Goal: Information Seeking & Learning: Learn about a topic

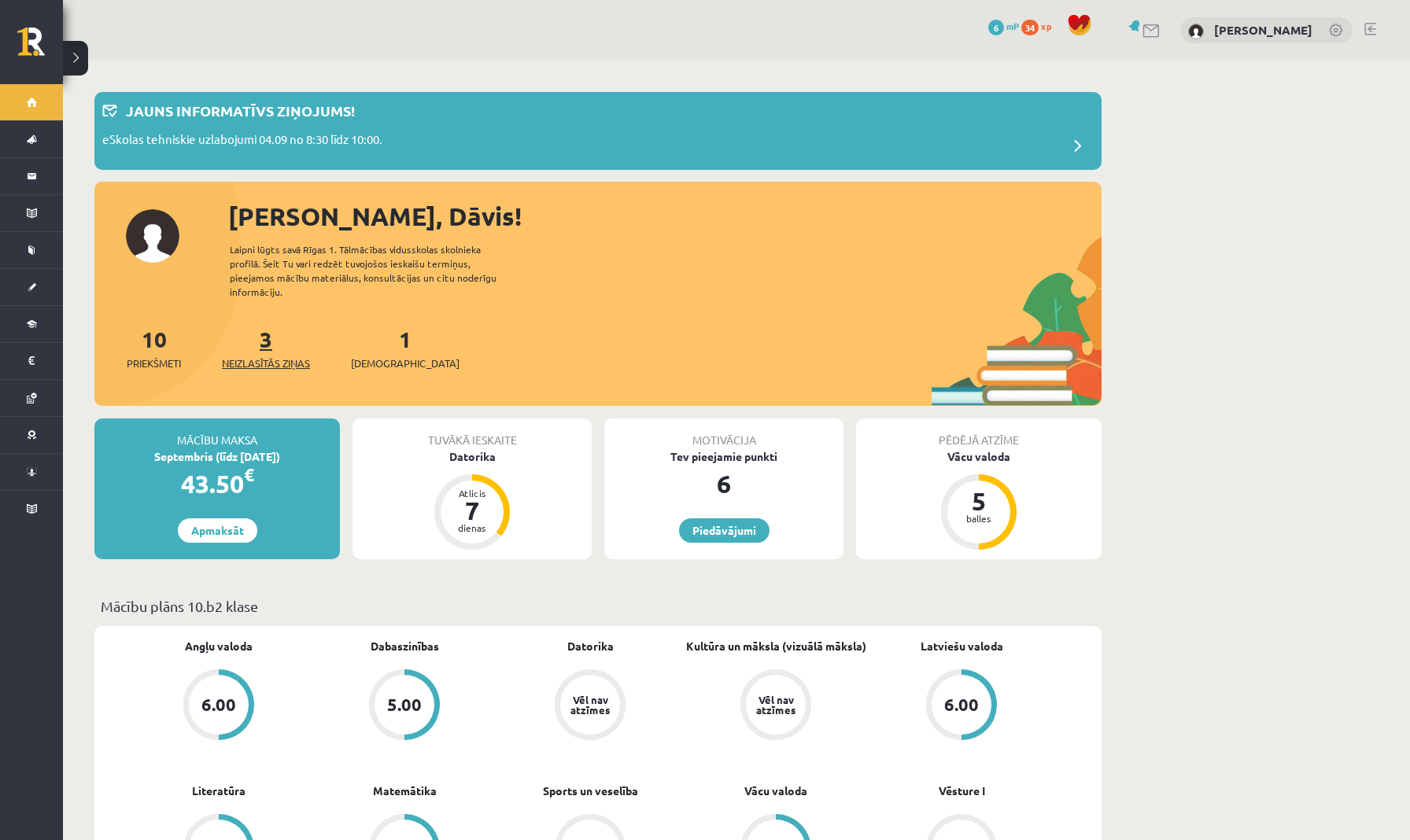
click at [269, 335] on link "3 Neizlasītās ziņas" at bounding box center [266, 348] width 88 height 47
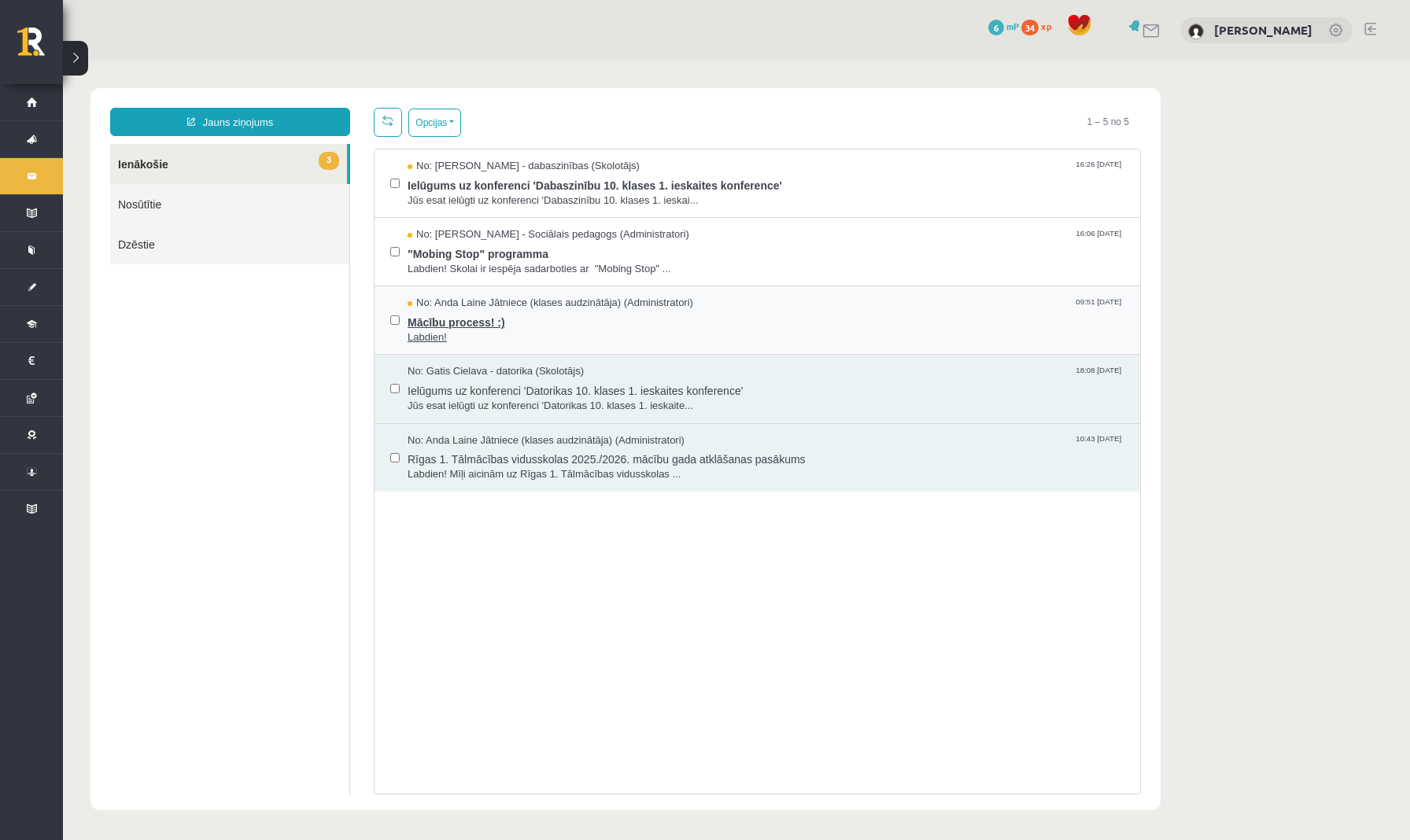
click at [526, 326] on span "Mācību process! :)" at bounding box center [766, 321] width 717 height 20
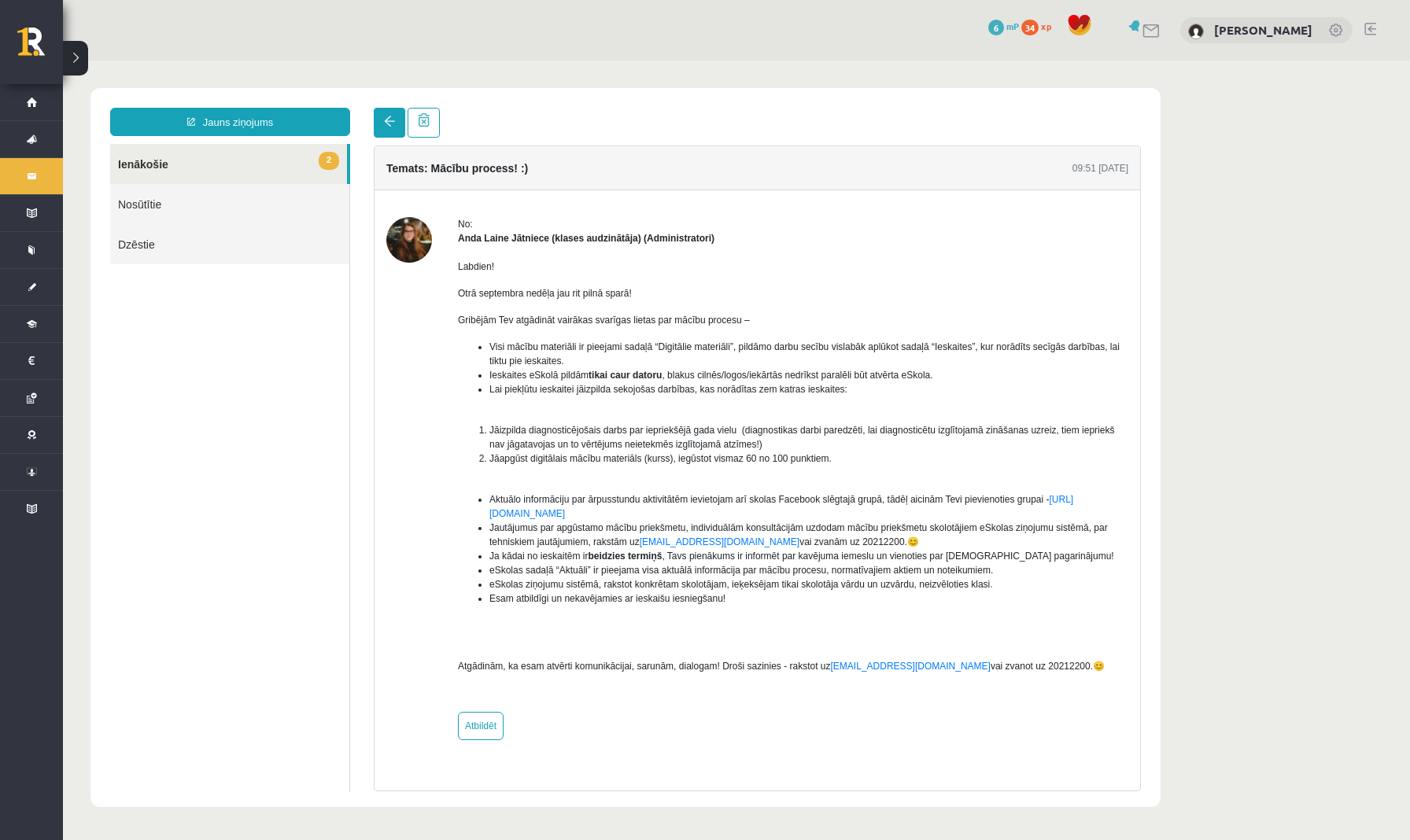
click at [386, 116] on link at bounding box center [390, 122] width 32 height 30
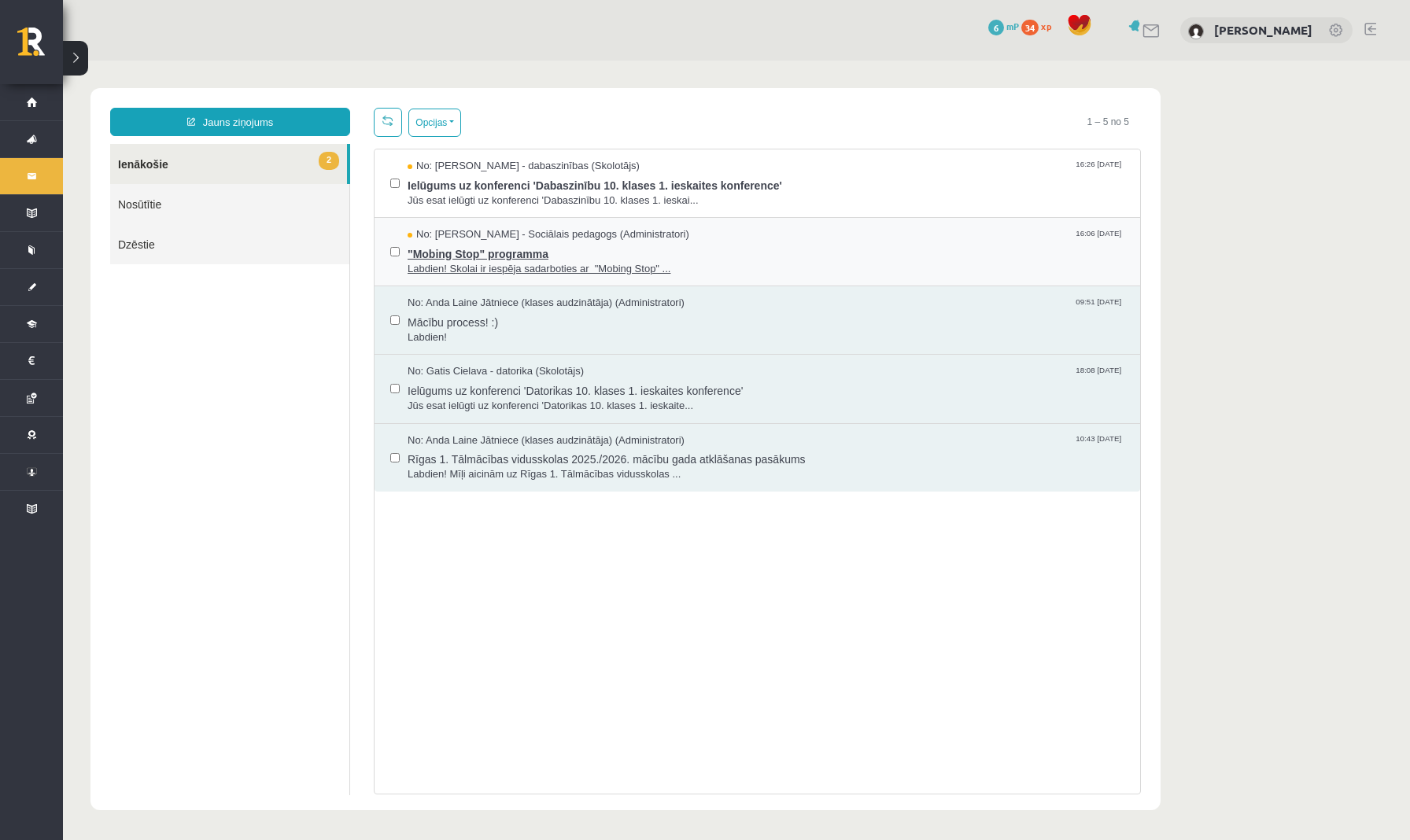
click at [568, 248] on span ""Mobing Stop" programma" at bounding box center [766, 252] width 717 height 20
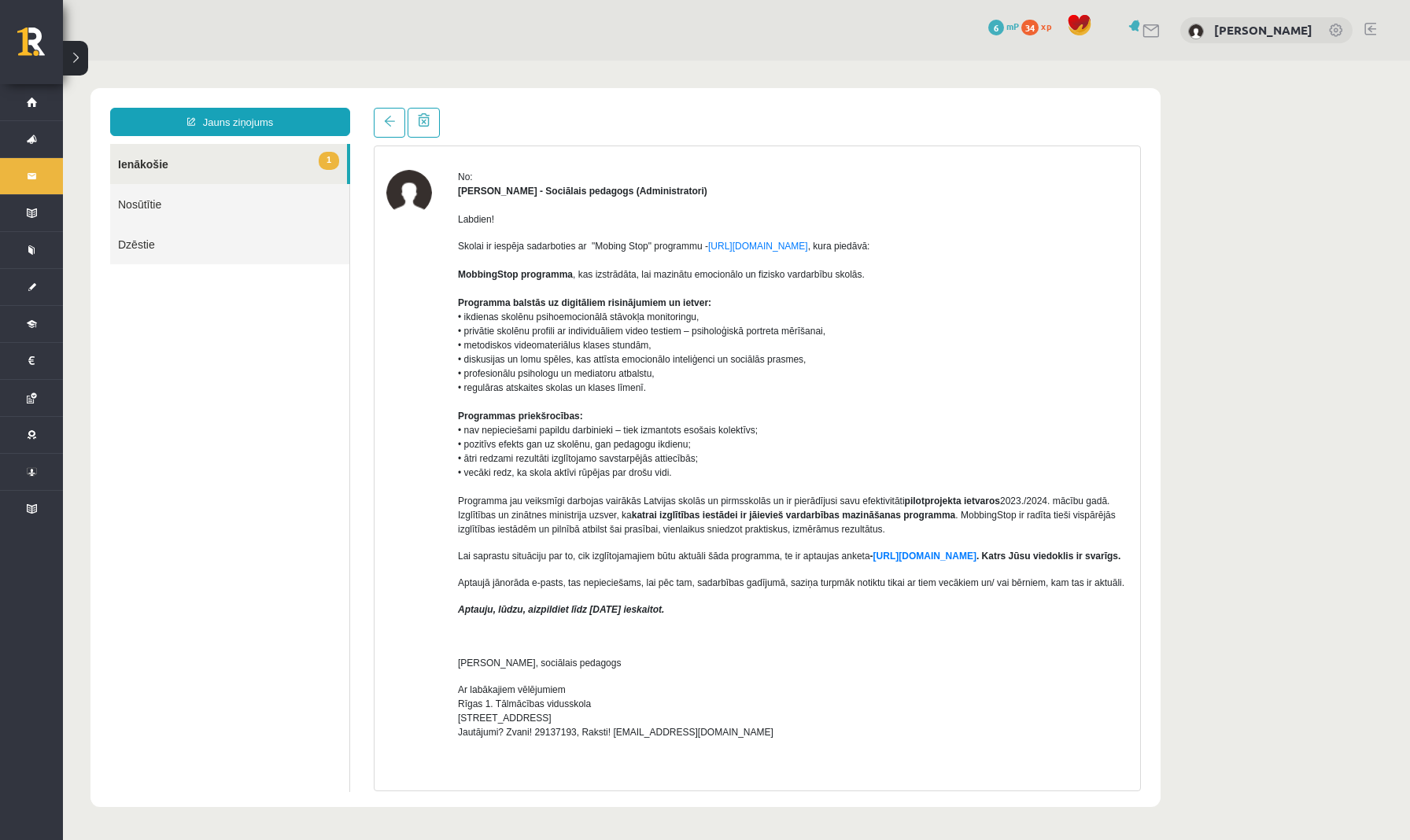
scroll to position [49, 0]
click at [394, 123] on span at bounding box center [389, 121] width 11 height 11
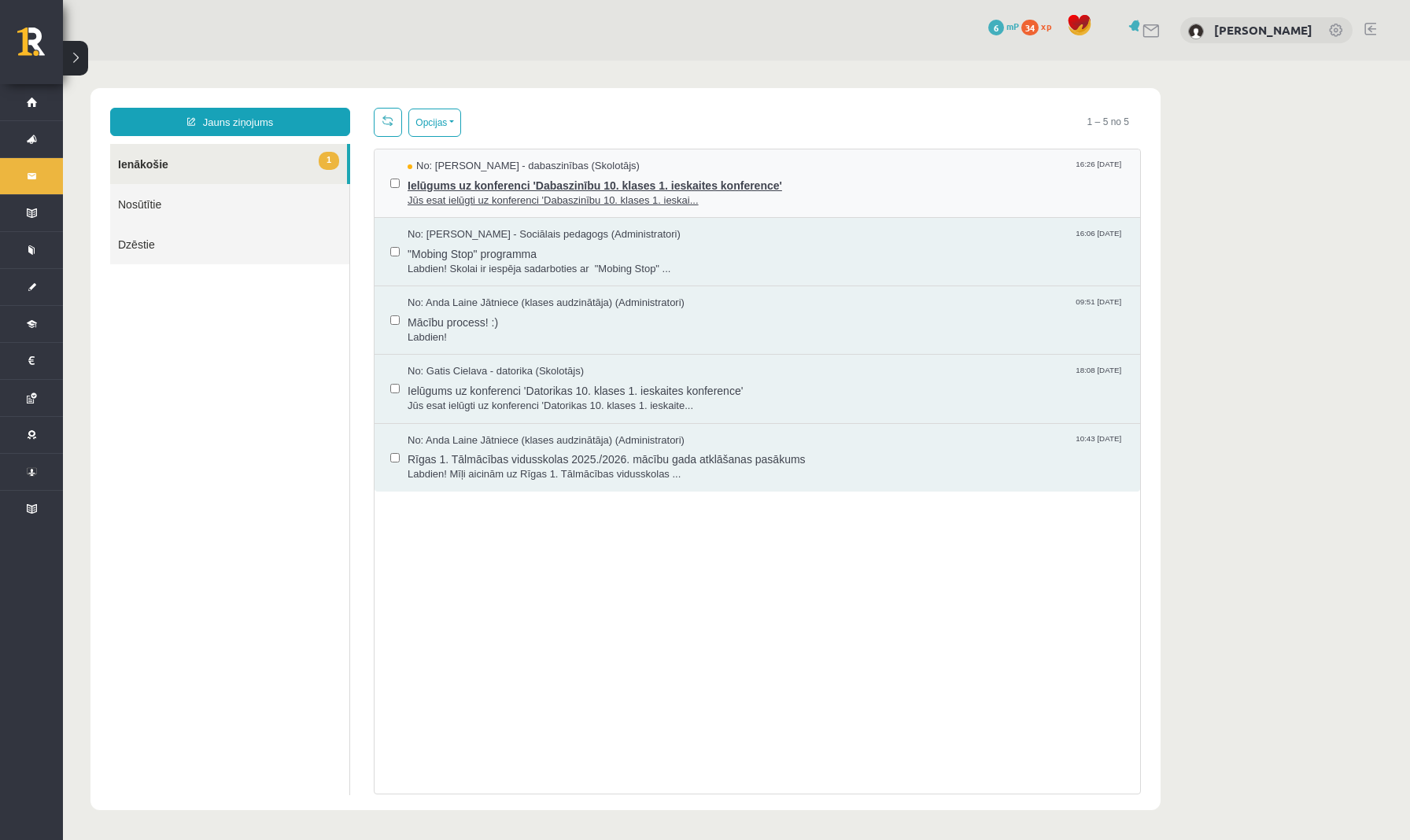
scroll to position [0, 0]
click at [460, 189] on span "Ielūgums uz konferenci 'Dabaszinību 10. klases 1. ieskaites konference'" at bounding box center [766, 184] width 717 height 20
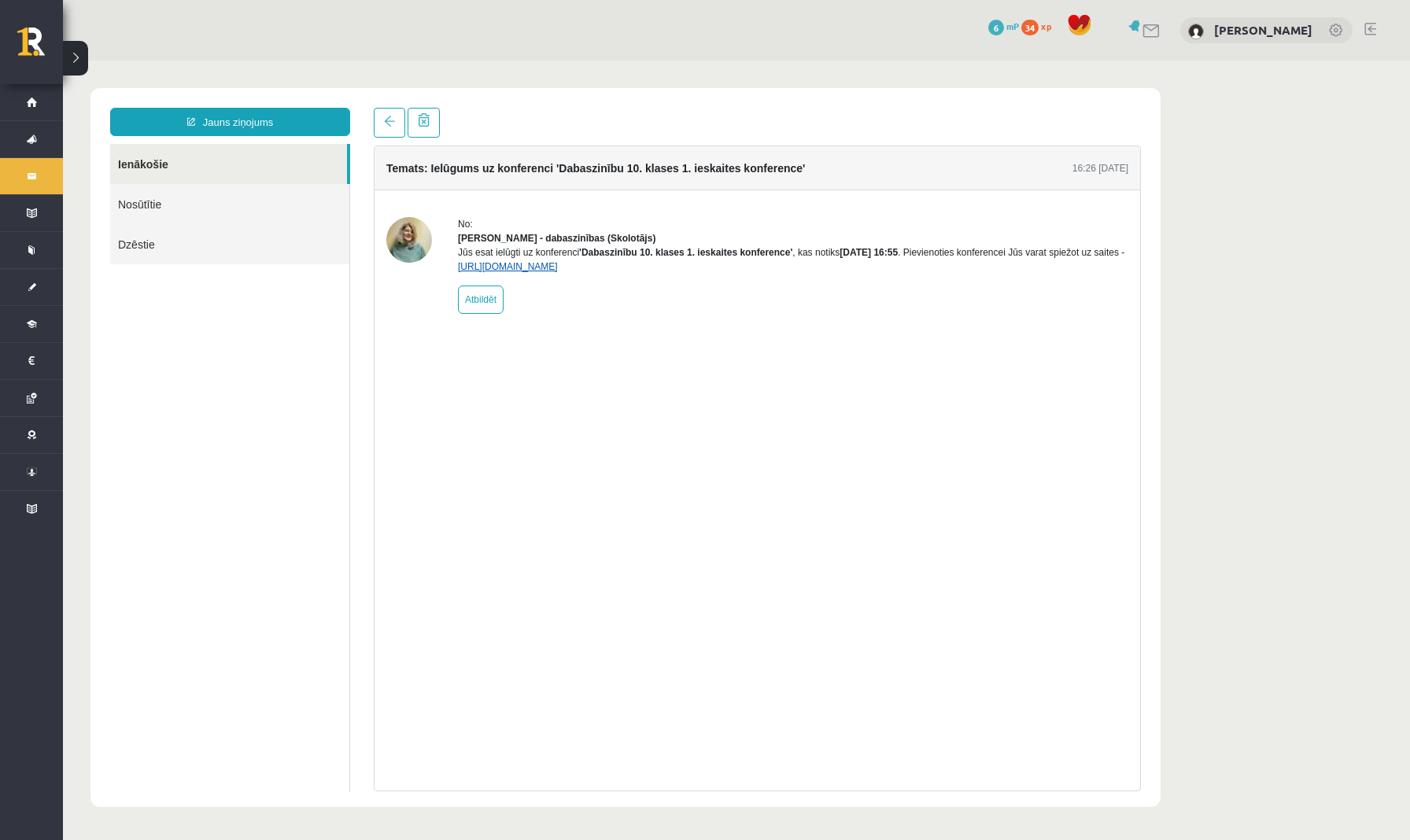
click at [558, 272] on link "https://eskola.r1tv.lv/conferences/4468/join" at bounding box center [508, 266] width 100 height 11
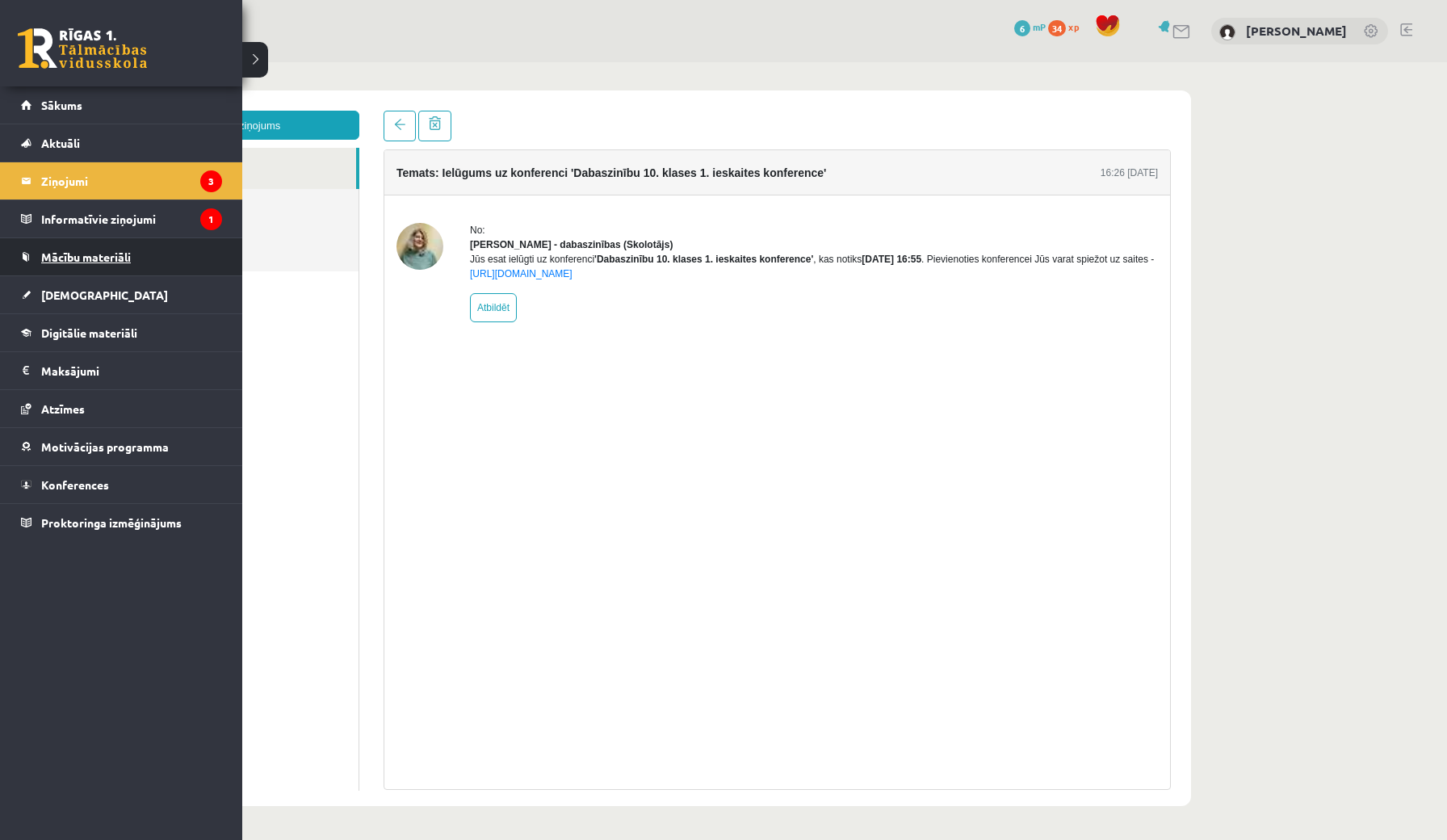
click at [135, 255] on link "Mācību materiāli" at bounding box center [121, 256] width 201 height 37
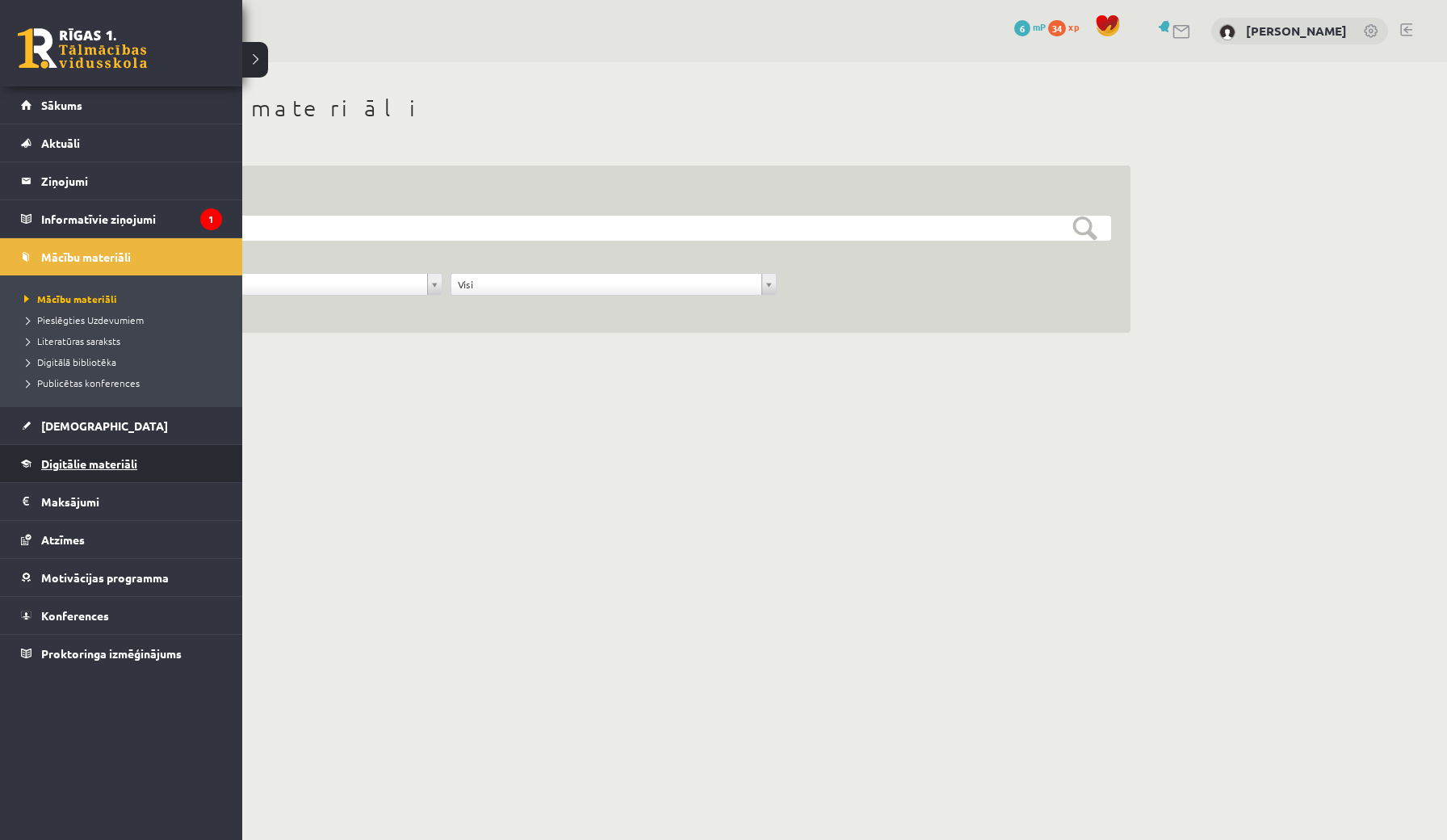
click at [80, 457] on span "Digitālie materiāli" at bounding box center [89, 463] width 96 height 15
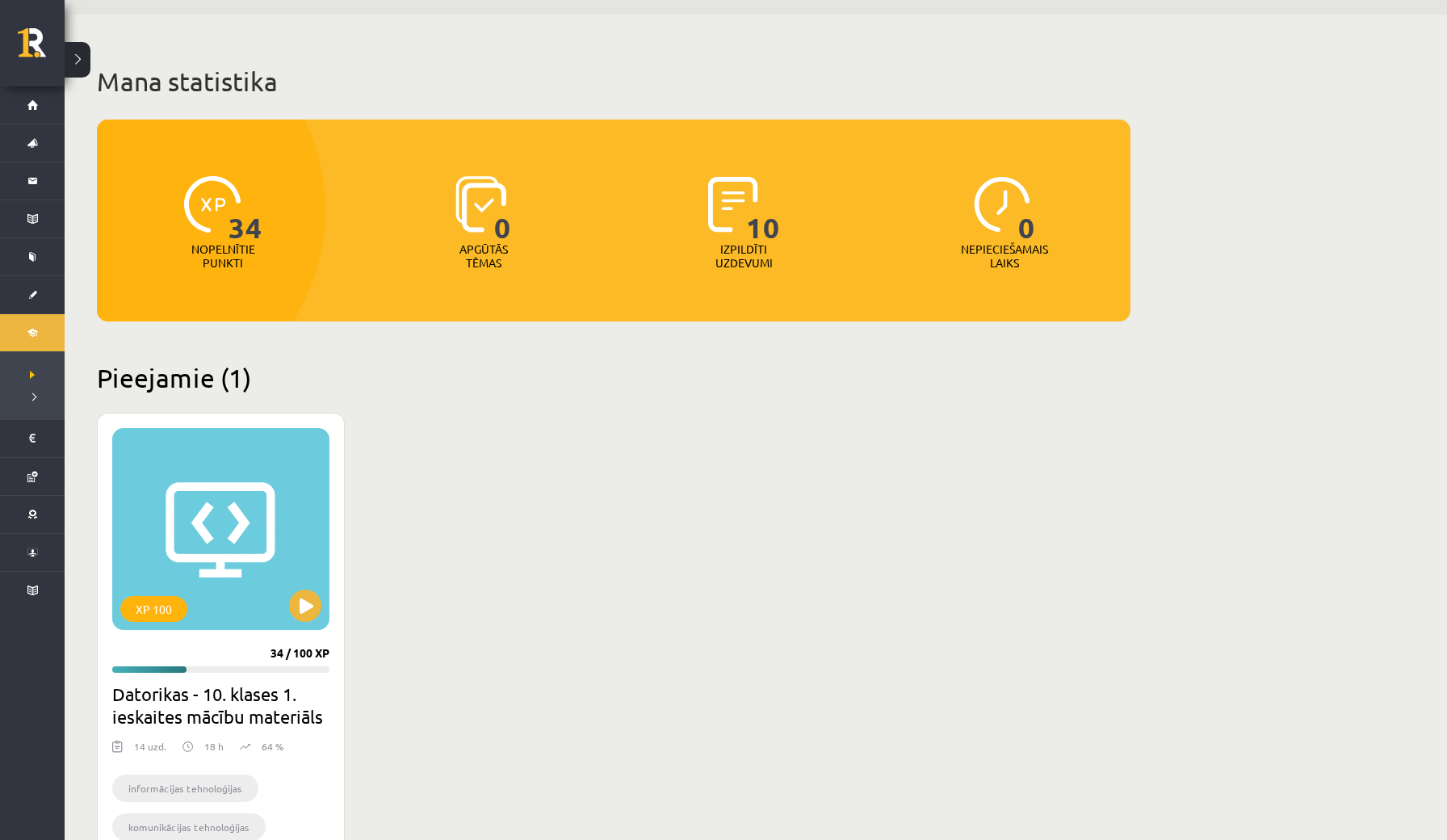
scroll to position [44, 0]
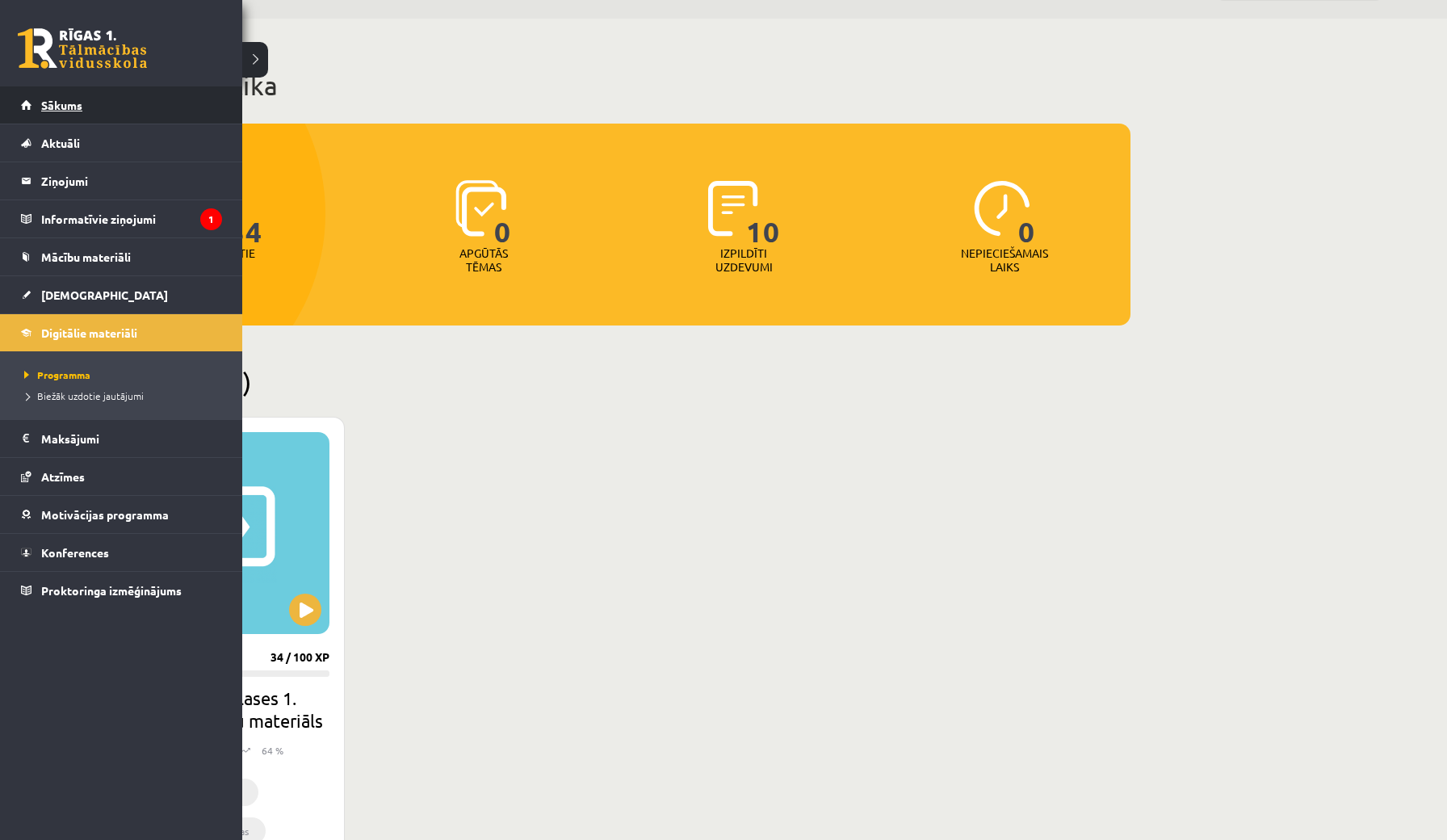
click at [137, 97] on link "Sākums" at bounding box center [121, 104] width 201 height 37
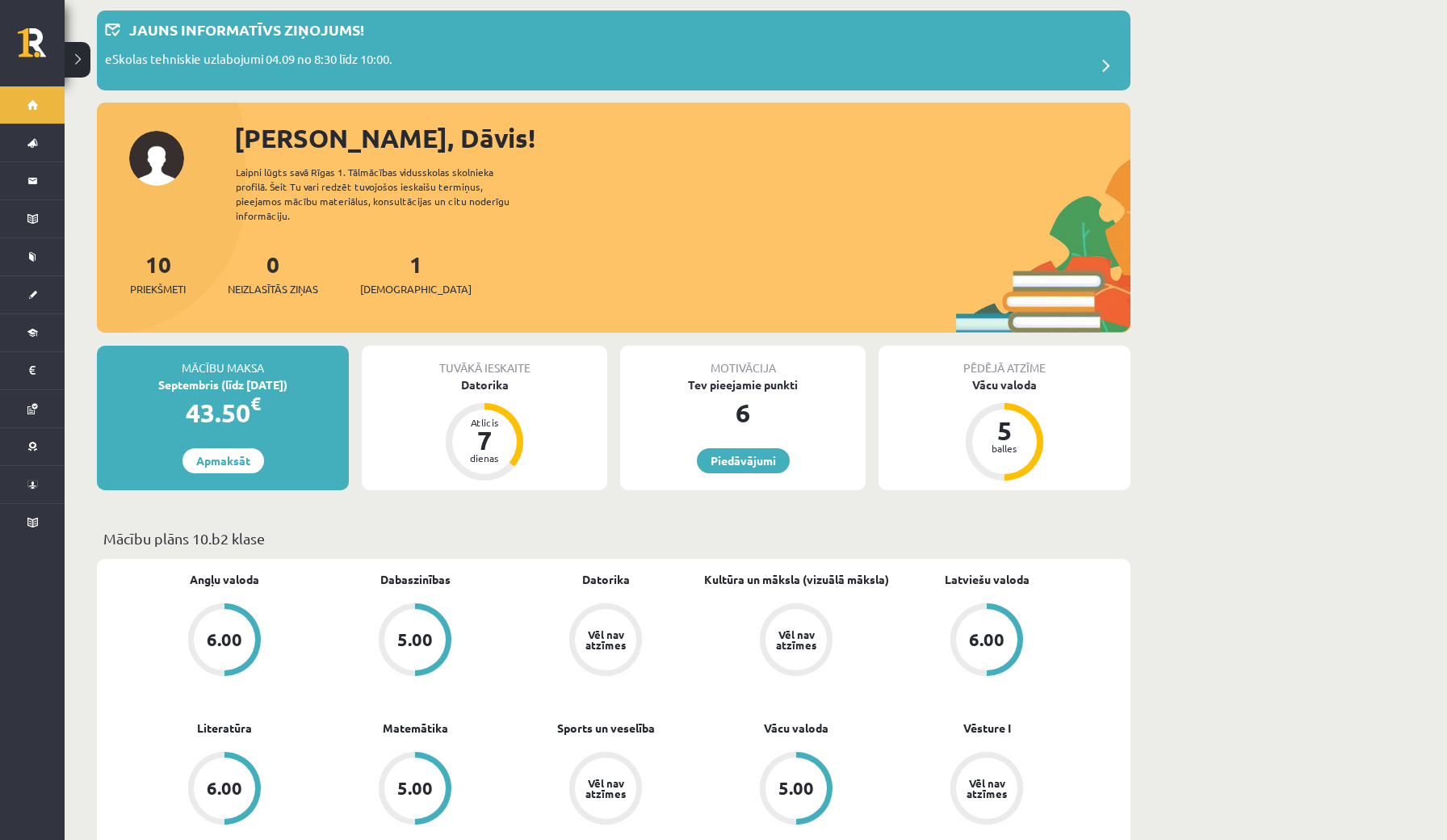
scroll to position [69, 0]
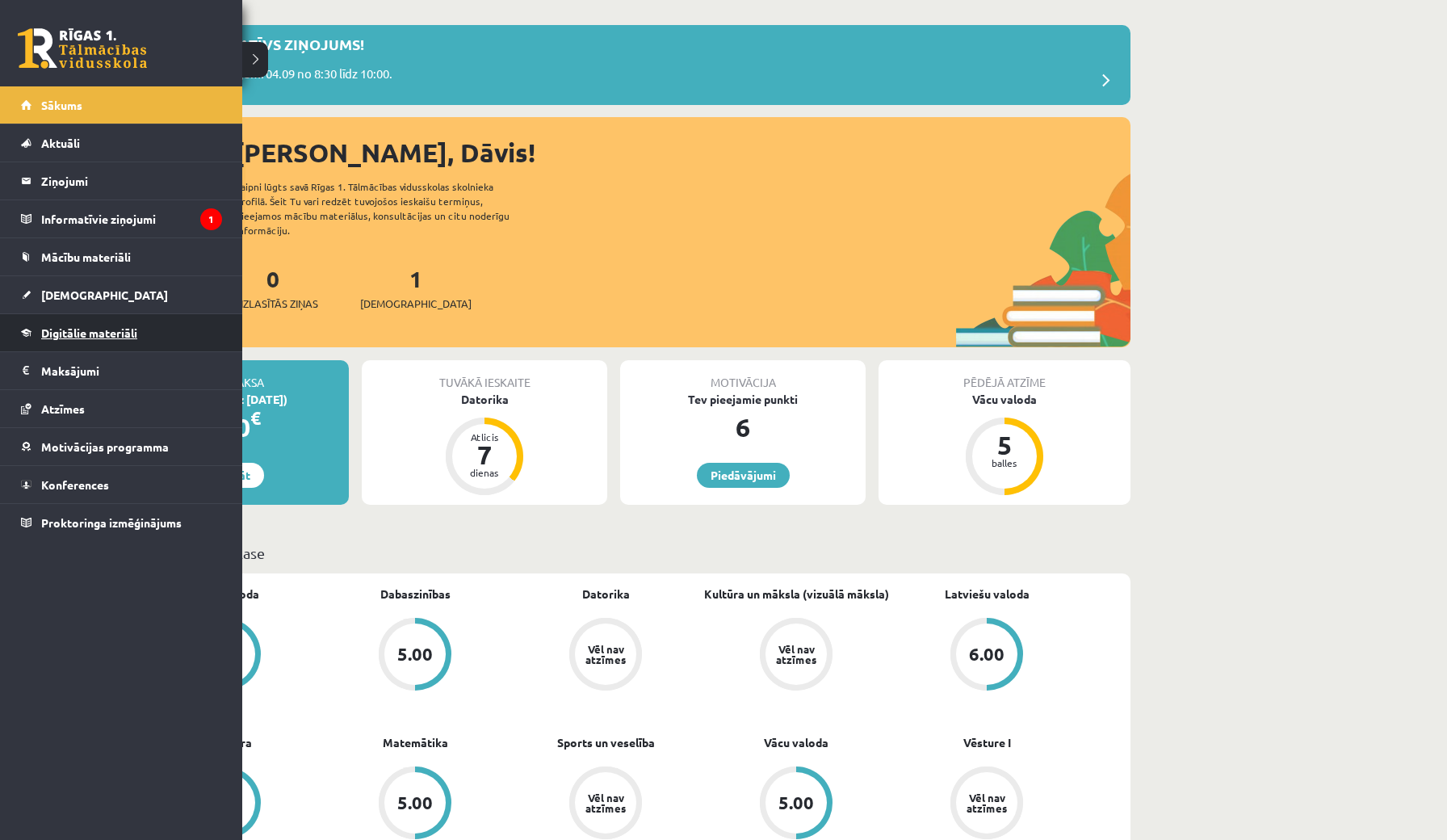
click at [110, 343] on link "Digitālie materiāli" at bounding box center [121, 332] width 201 height 37
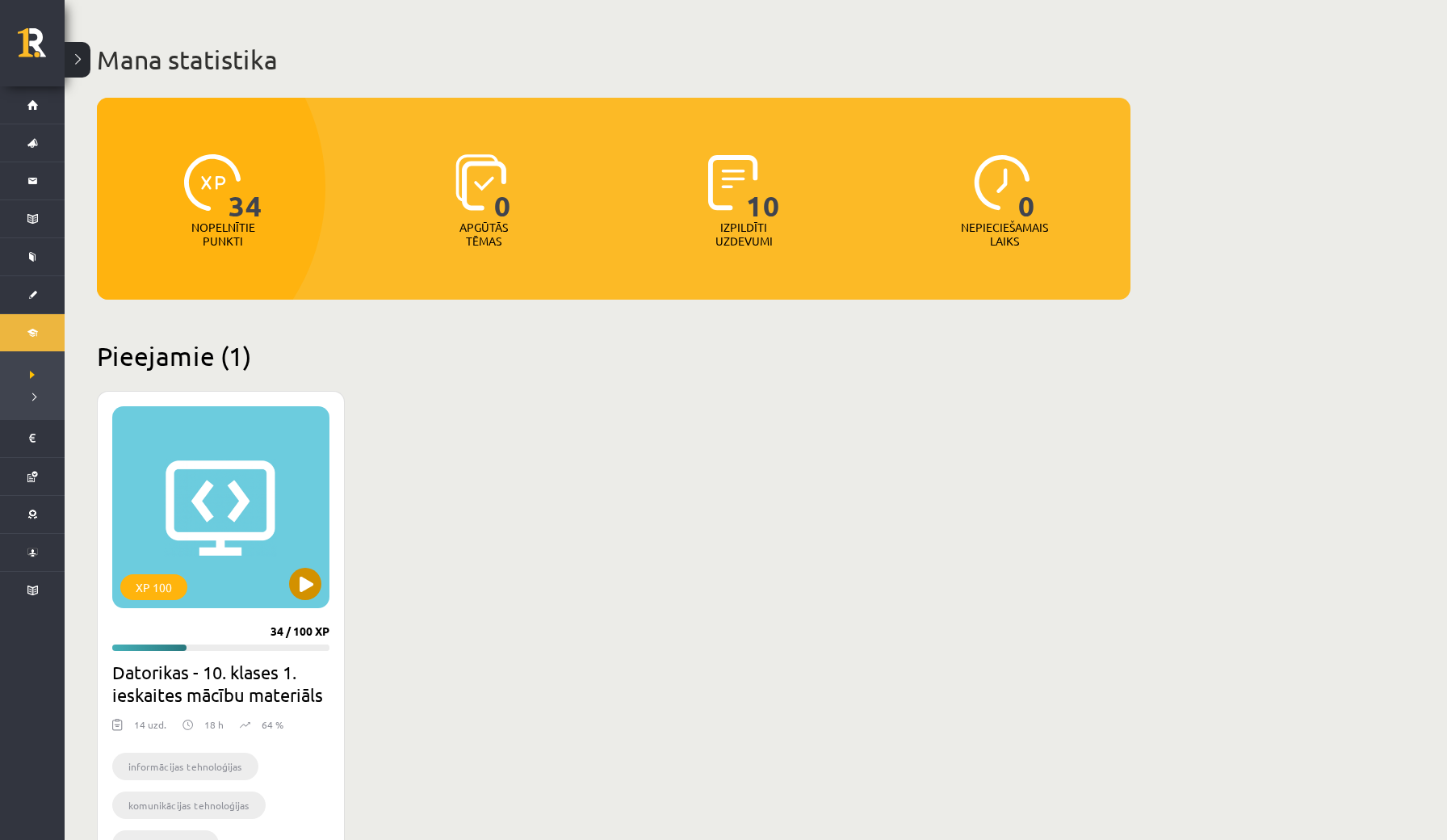
click at [314, 587] on button at bounding box center [305, 584] width 32 height 32
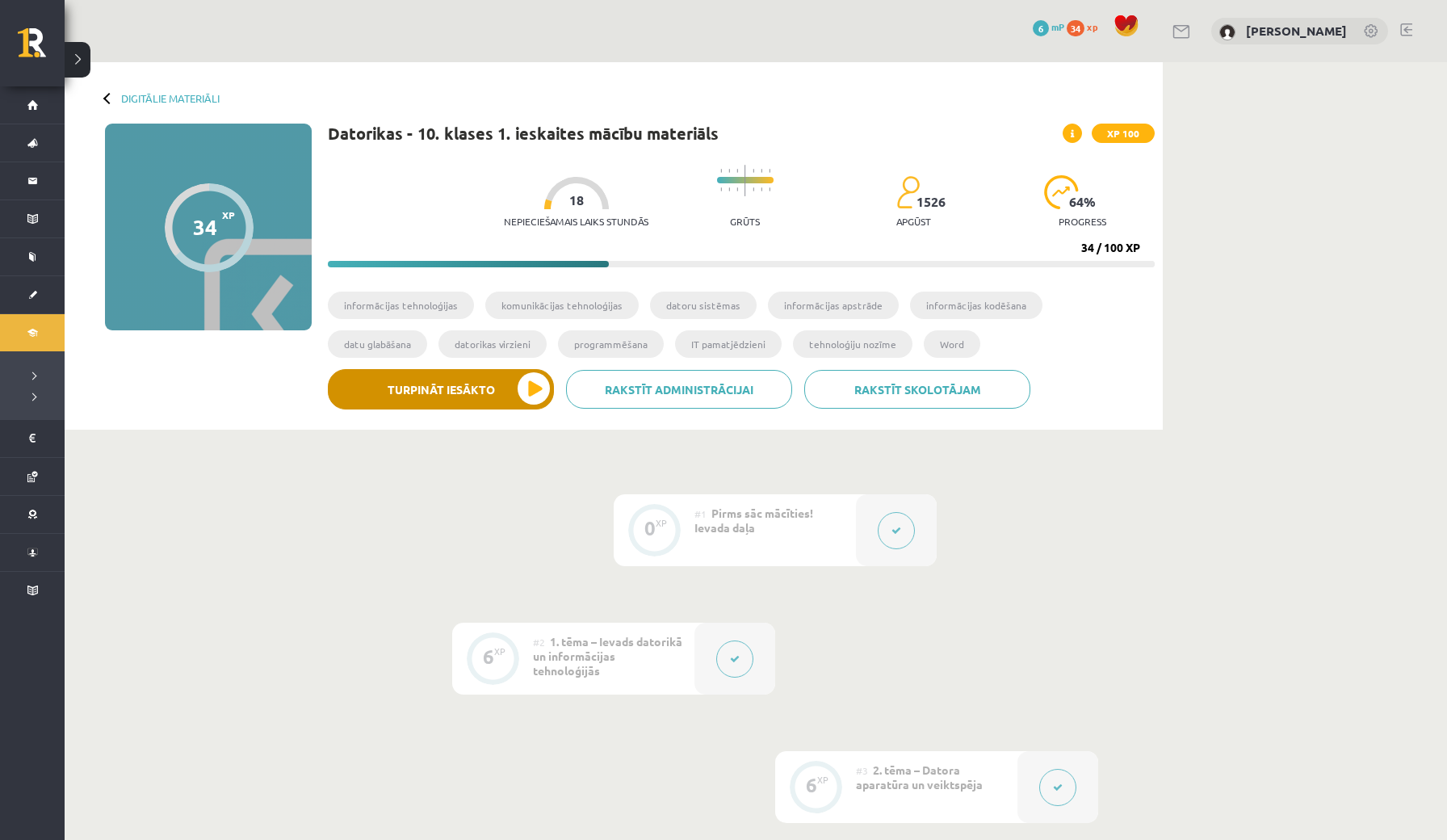
click at [498, 395] on button "Turpināt iesākto" at bounding box center [441, 389] width 226 height 40
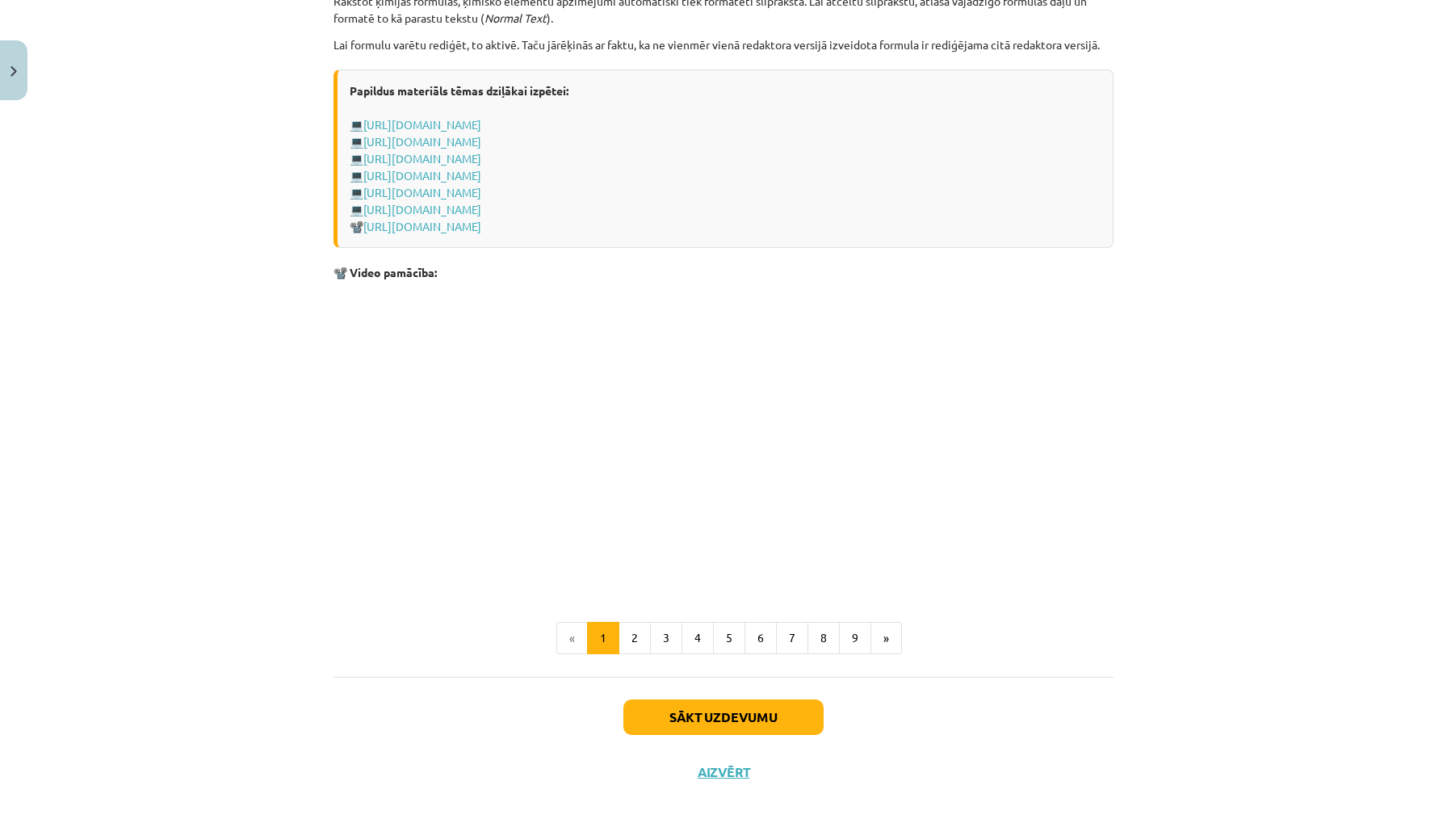
scroll to position [3152, 0]
click at [850, 628] on button "9" at bounding box center [856, 638] width 32 height 32
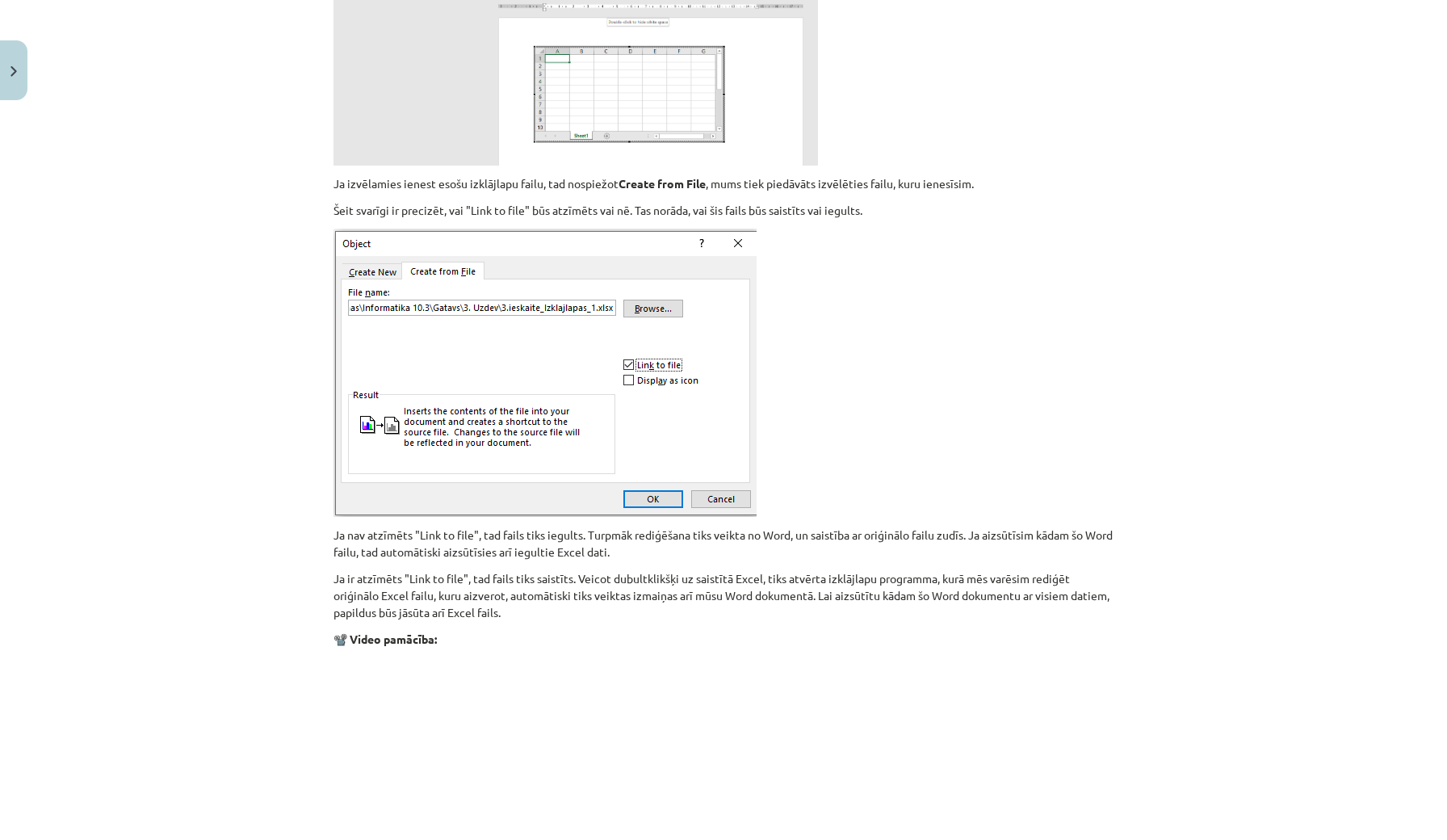
scroll to position [1538, 0]
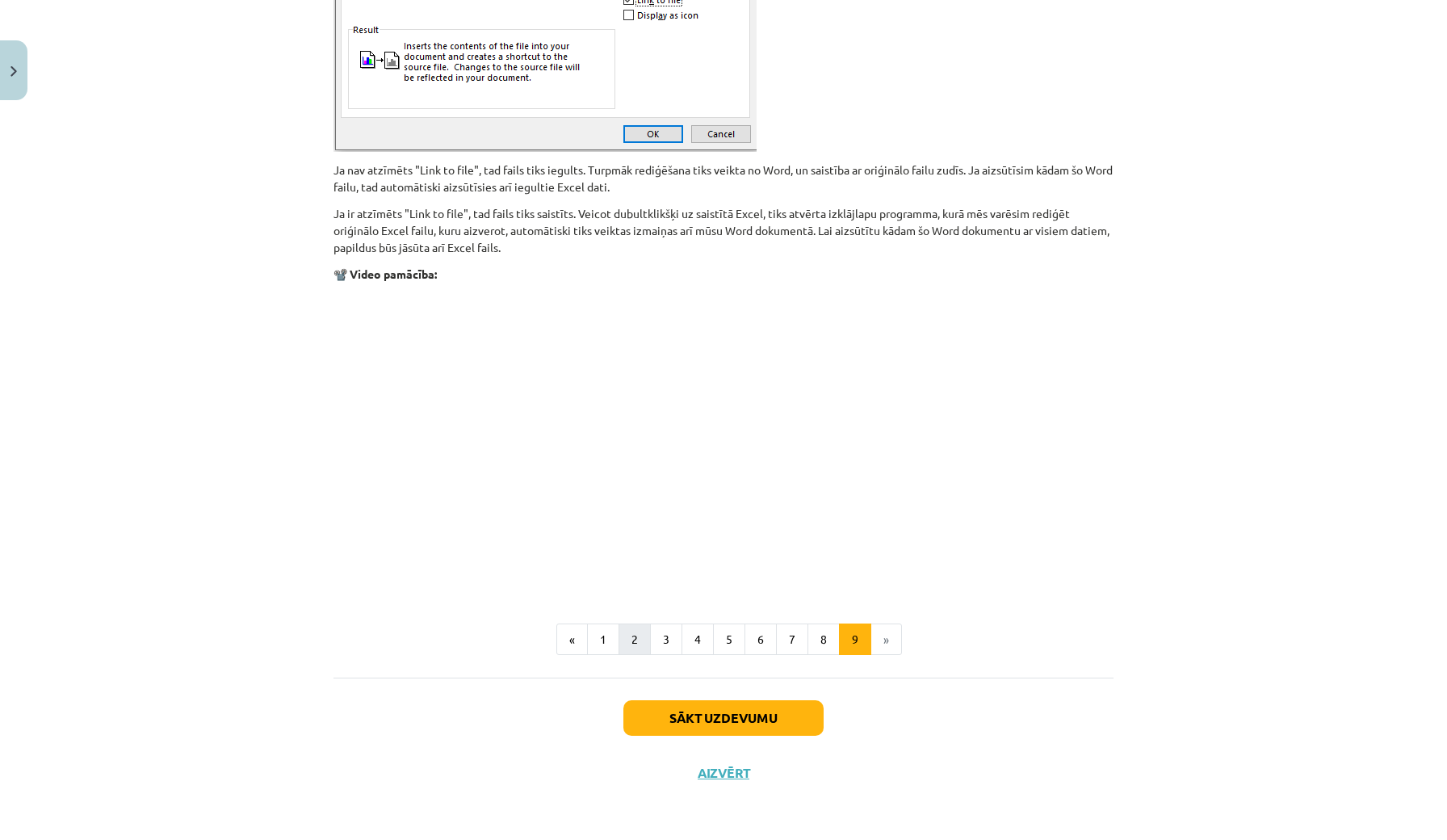
click at [635, 642] on button "2" at bounding box center [635, 640] width 32 height 32
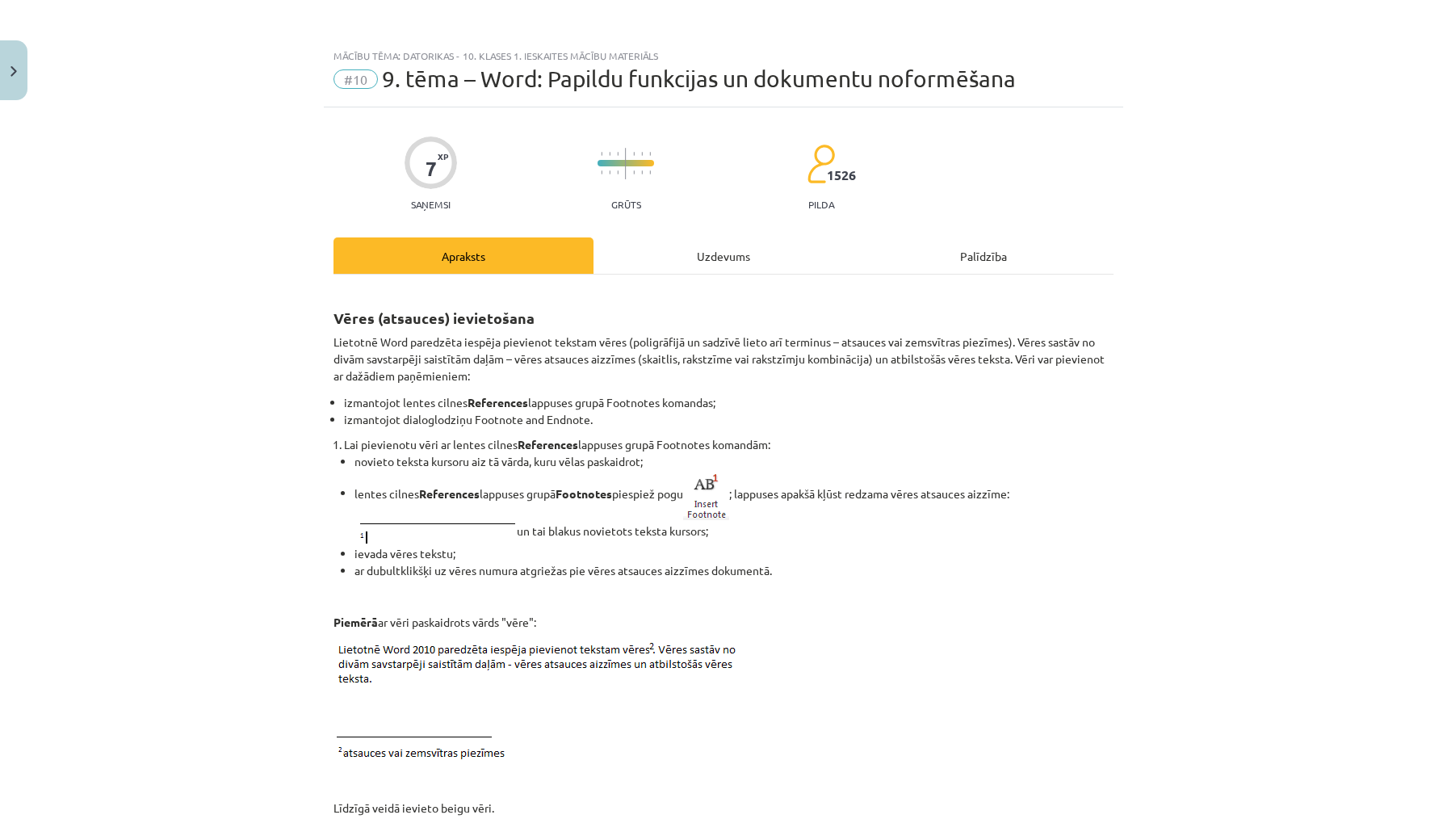
scroll to position [0, 0]
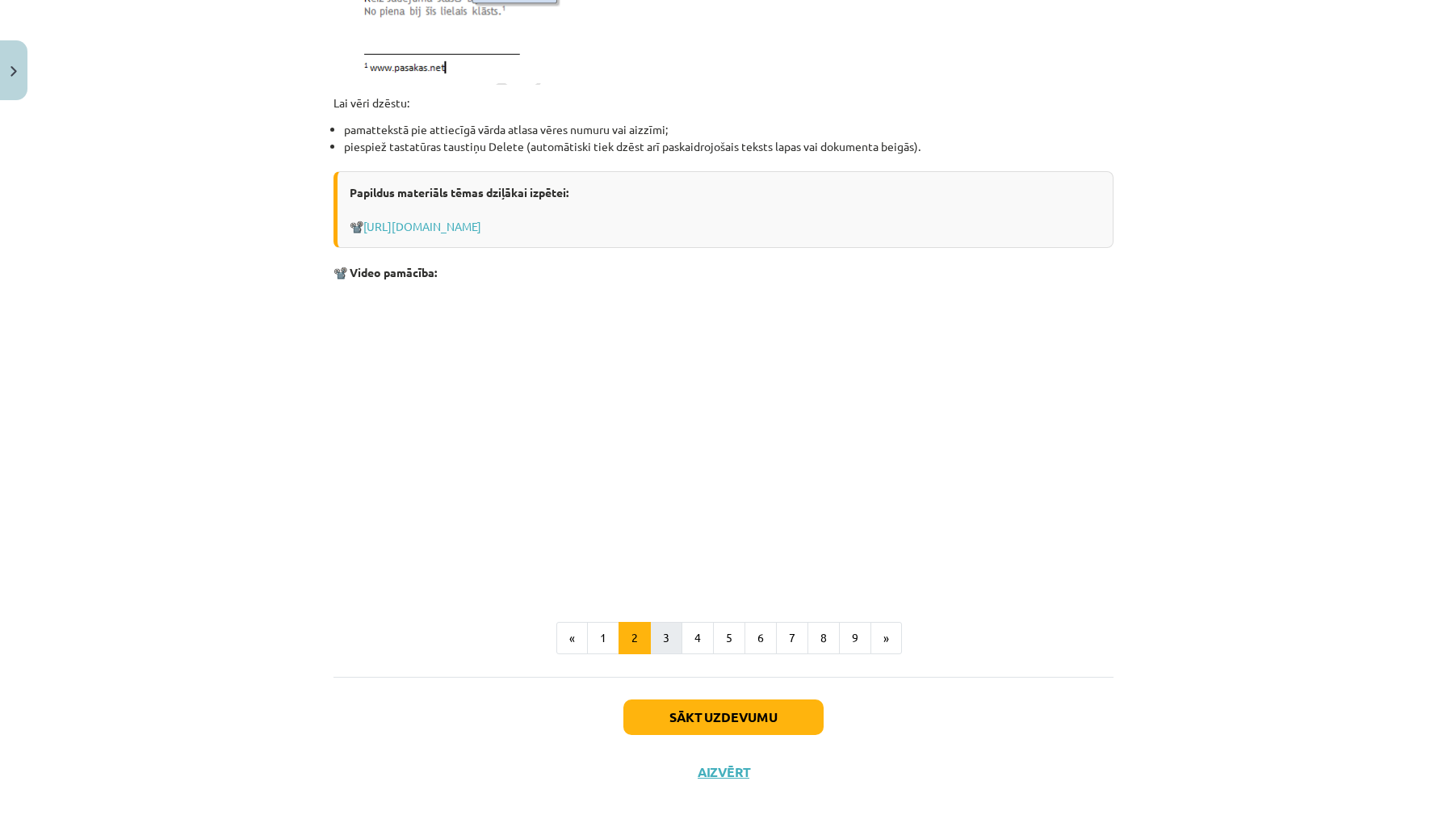
click at [660, 636] on button "3" at bounding box center [667, 638] width 32 height 32
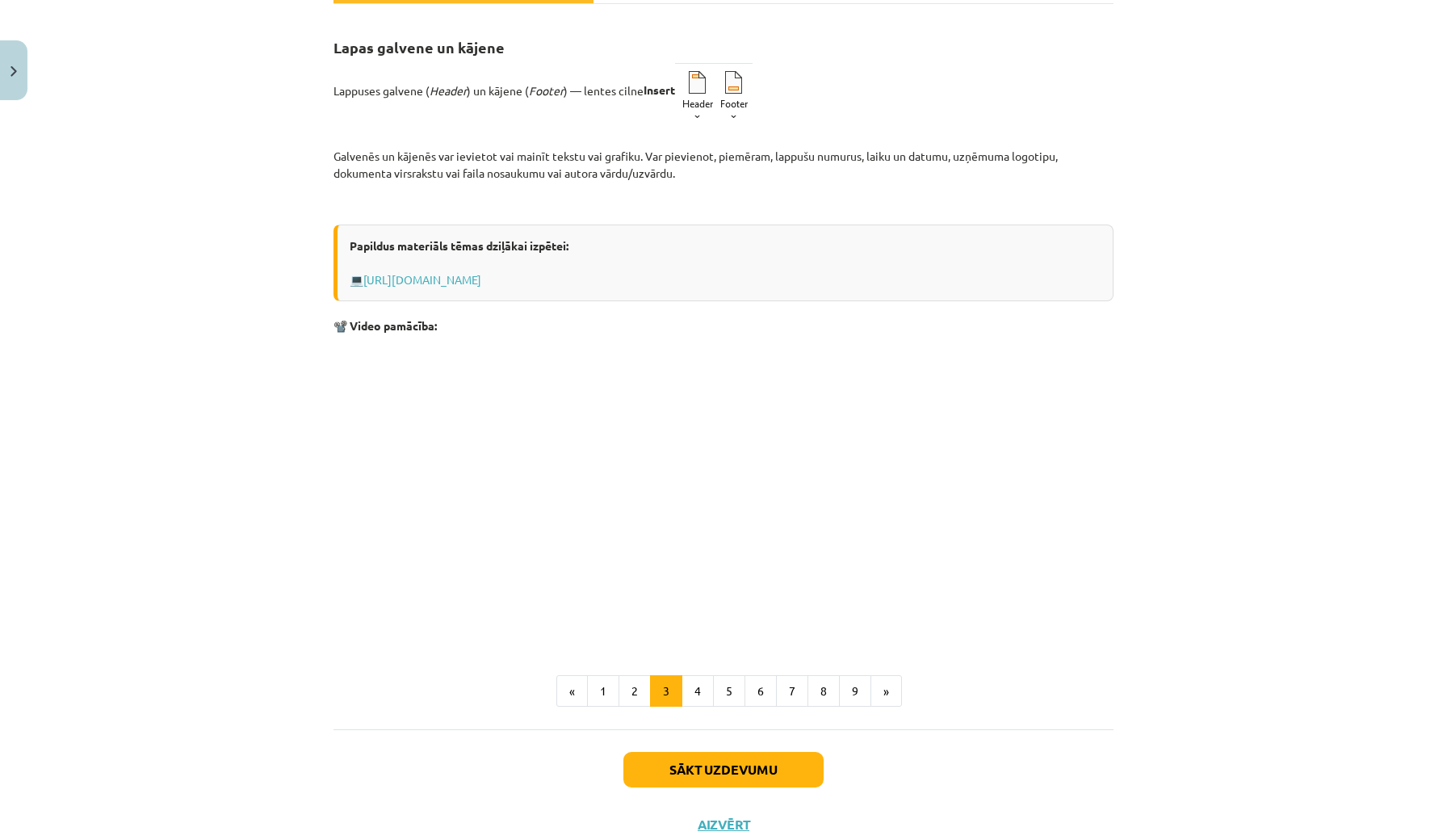
scroll to position [190, 0]
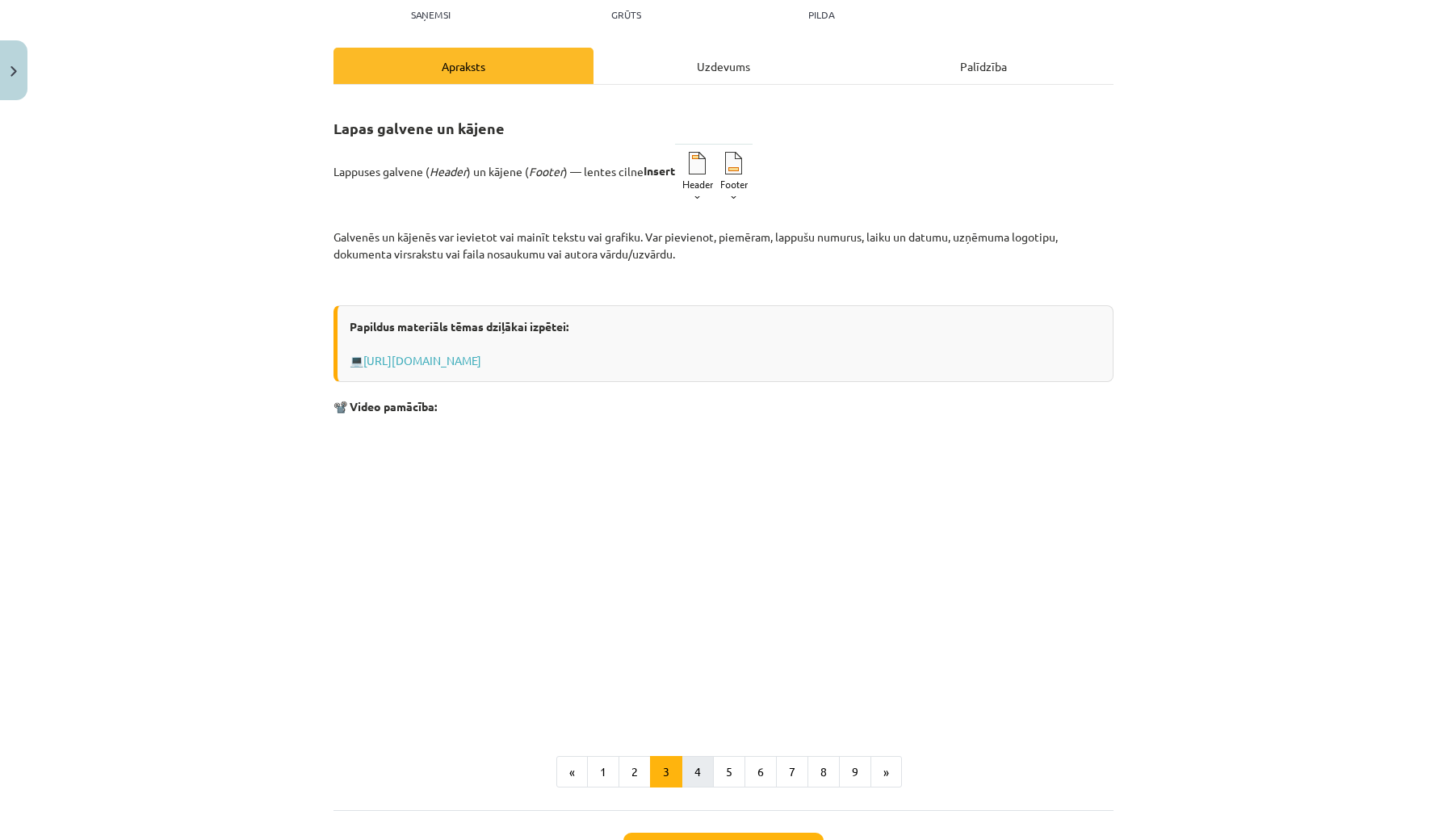
click at [692, 767] on button "4" at bounding box center [698, 772] width 32 height 32
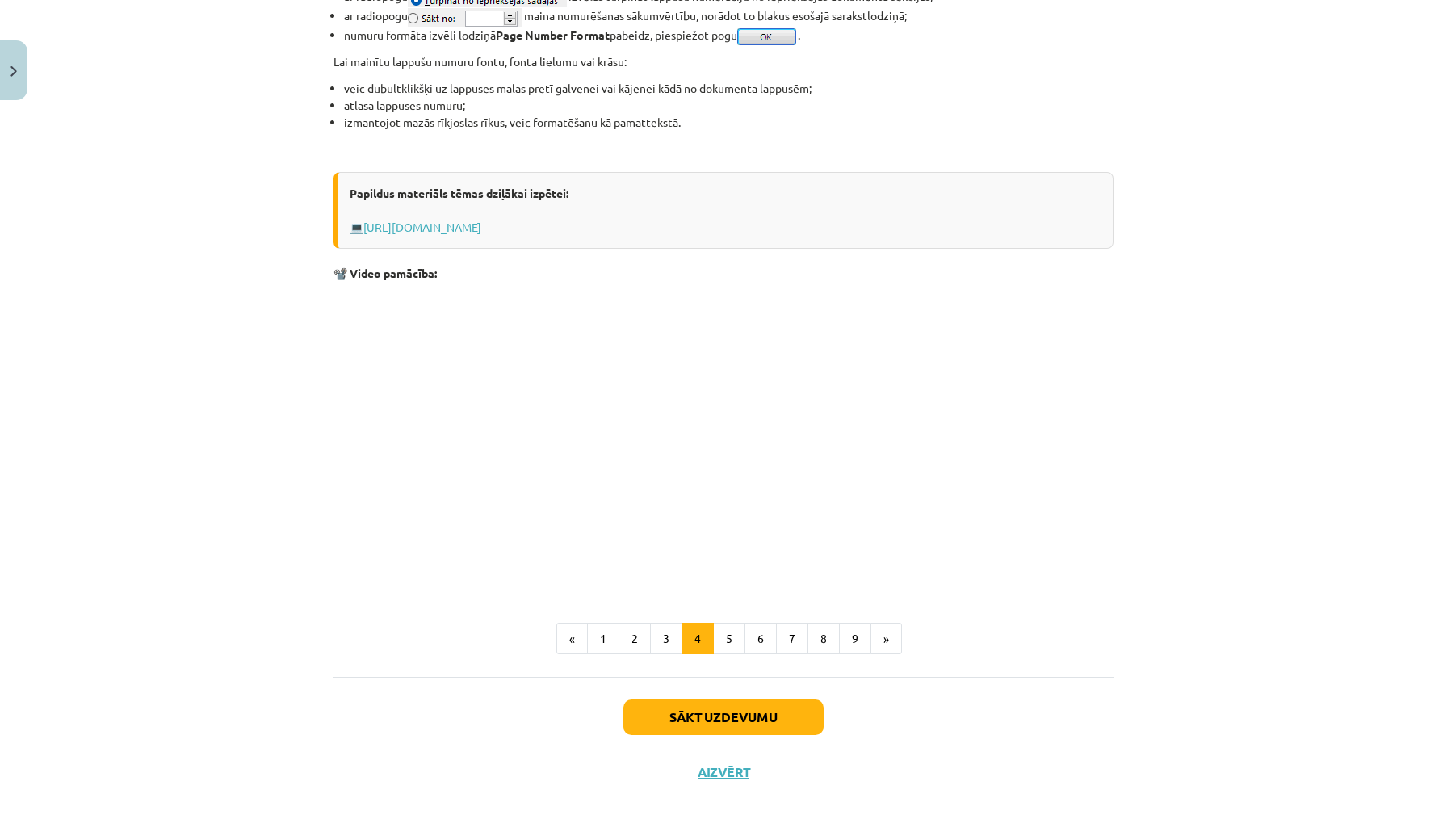
scroll to position [1269, 0]
click at [731, 629] on button "5" at bounding box center [729, 639] width 32 height 32
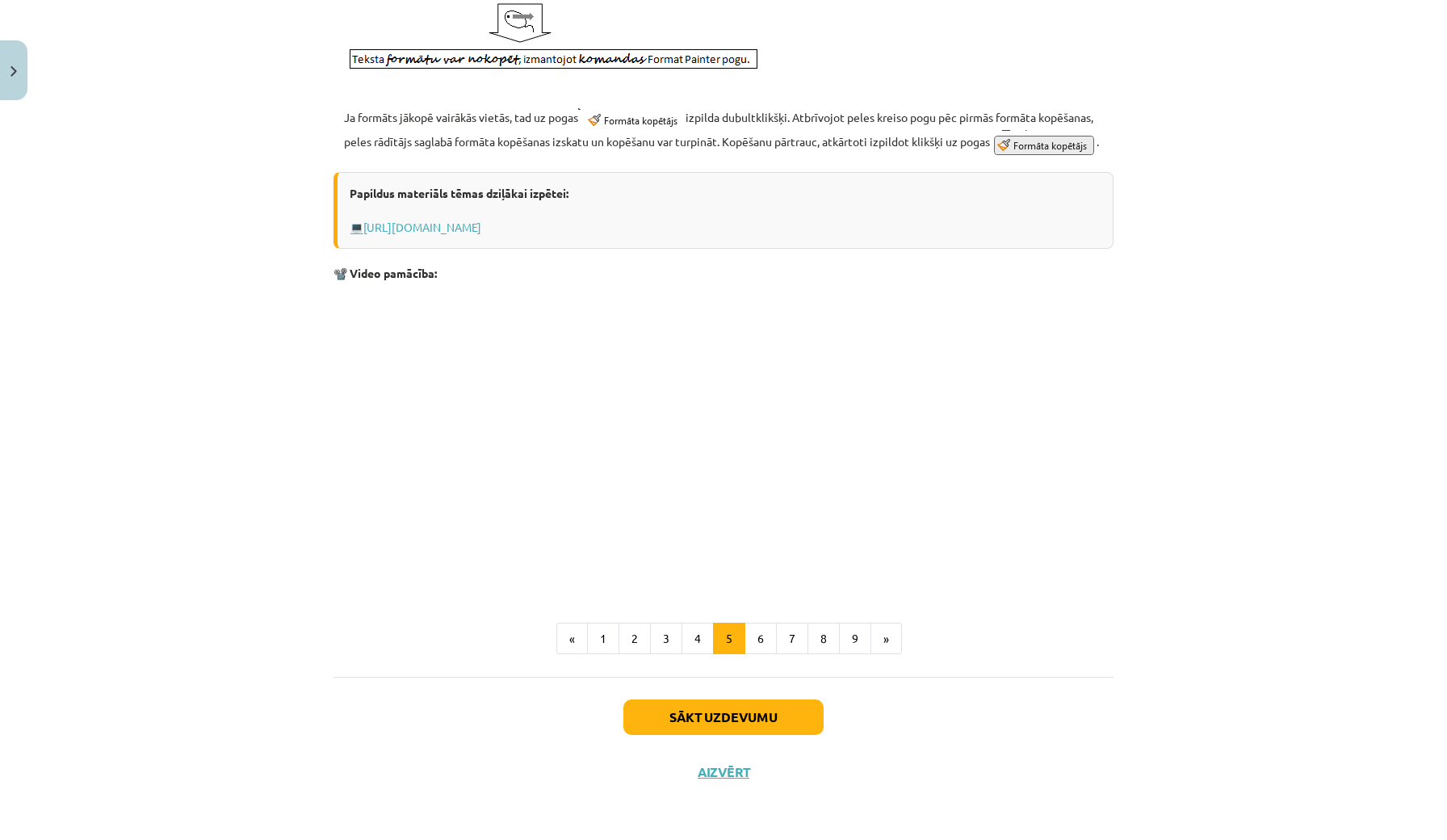
scroll to position [762, 0]
click at [767, 639] on button "6" at bounding box center [761, 639] width 32 height 32
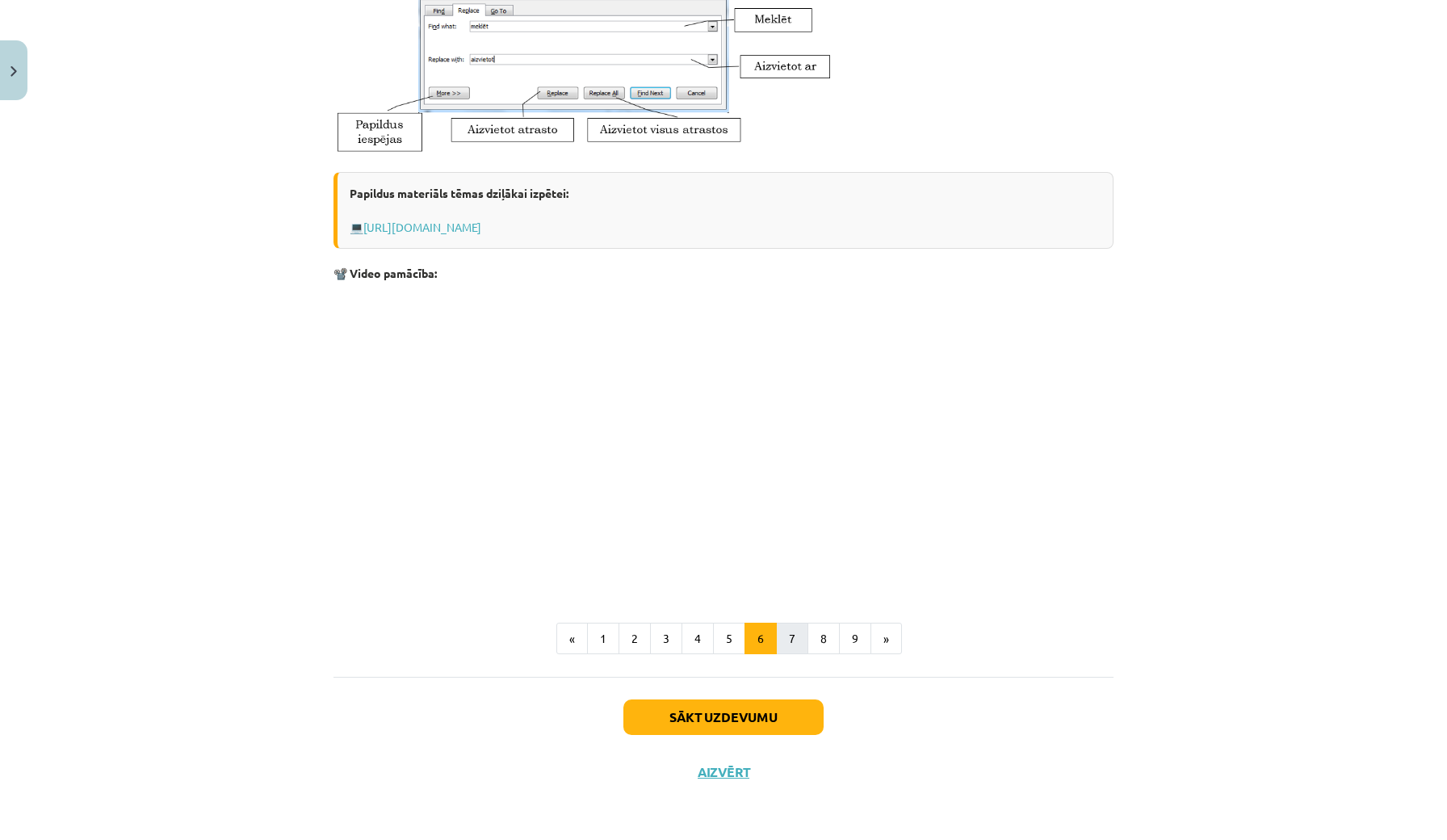
click at [789, 637] on button "7" at bounding box center [792, 639] width 32 height 32
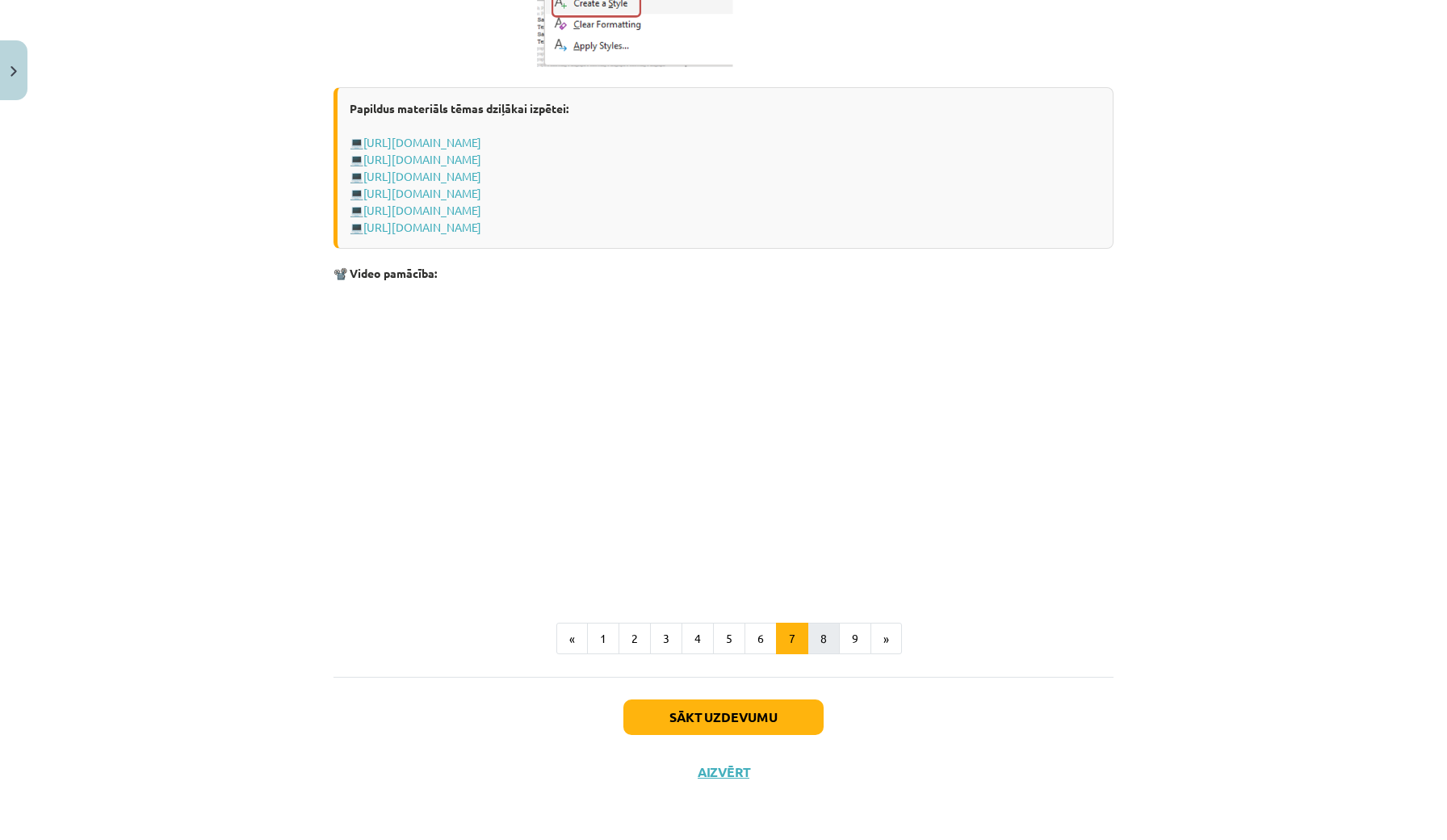
click at [830, 631] on button "8" at bounding box center [824, 639] width 32 height 32
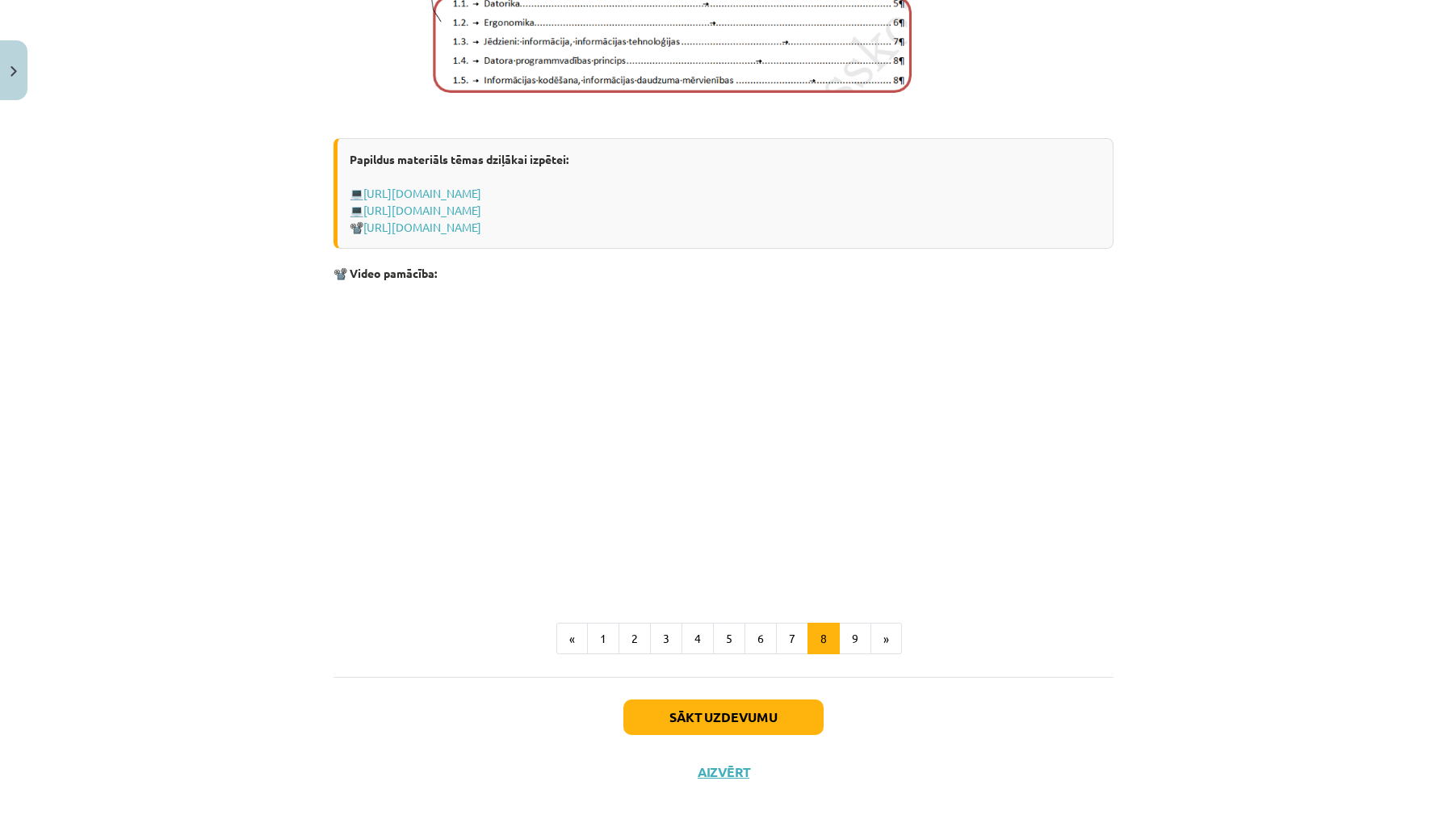
scroll to position [987, 0]
click at [849, 631] on button "9" at bounding box center [856, 639] width 32 height 32
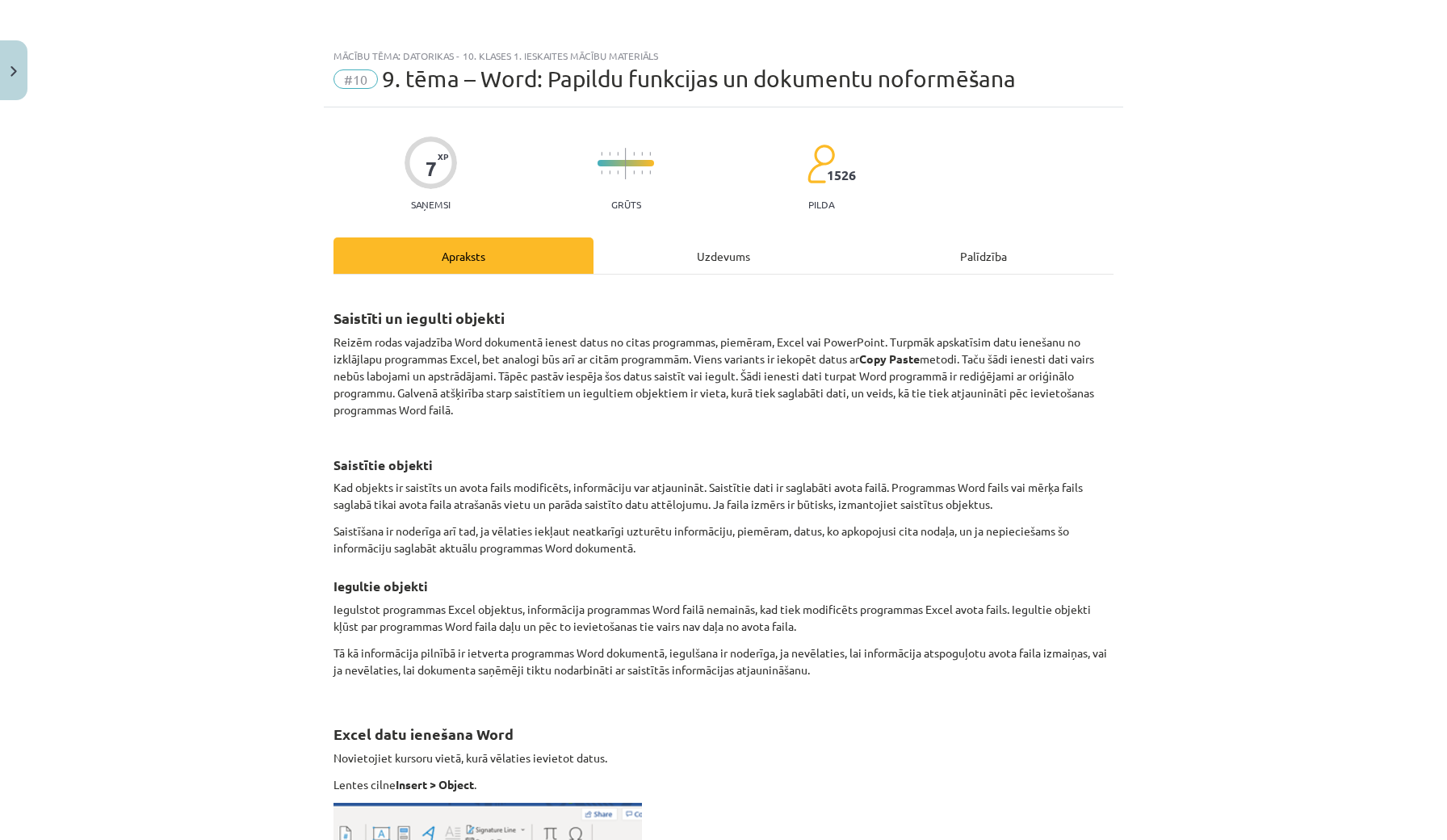
scroll to position [0, 0]
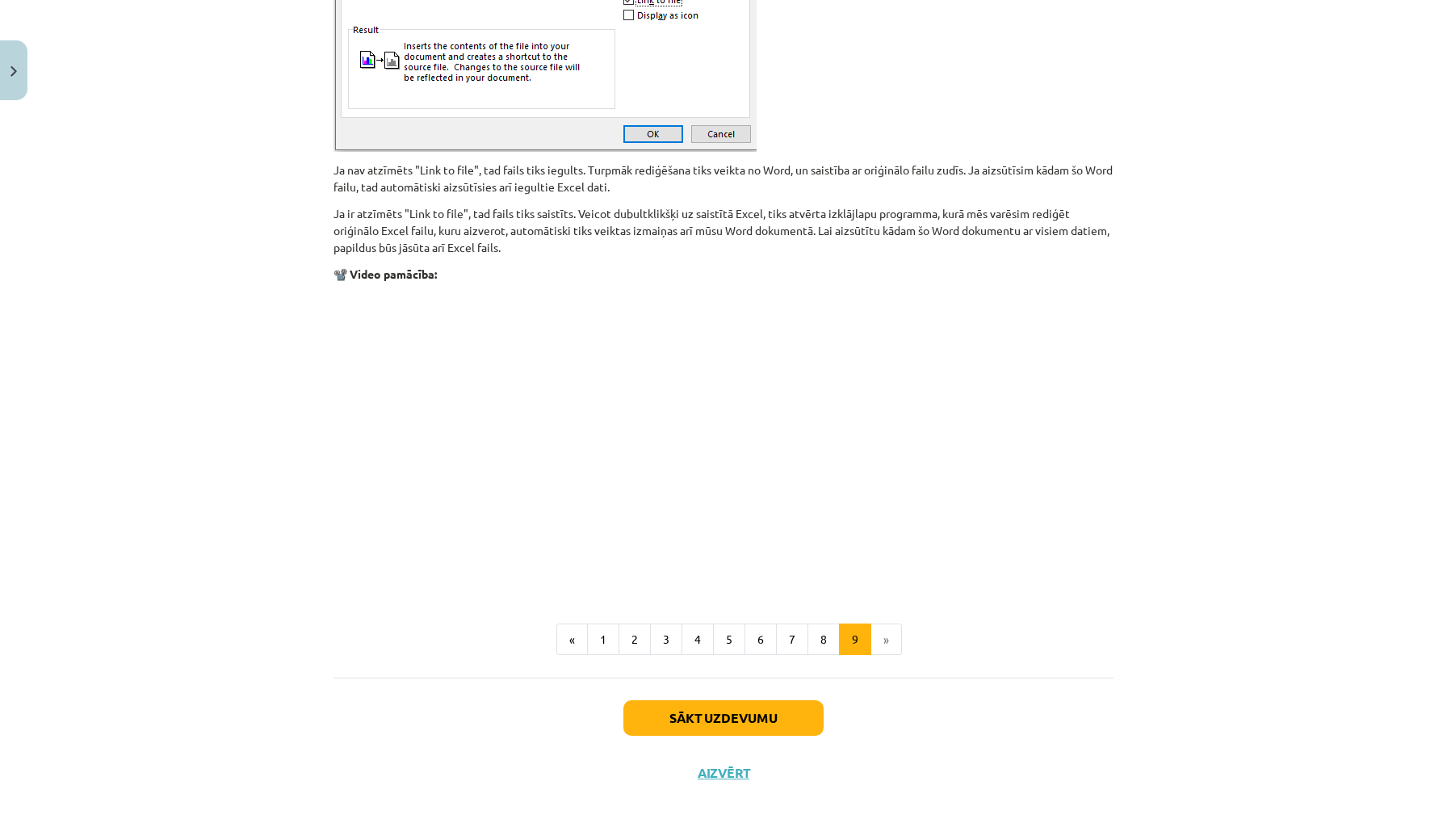
click at [742, 712] on button "Sākt uzdevumu" at bounding box center [724, 718] width 200 height 36
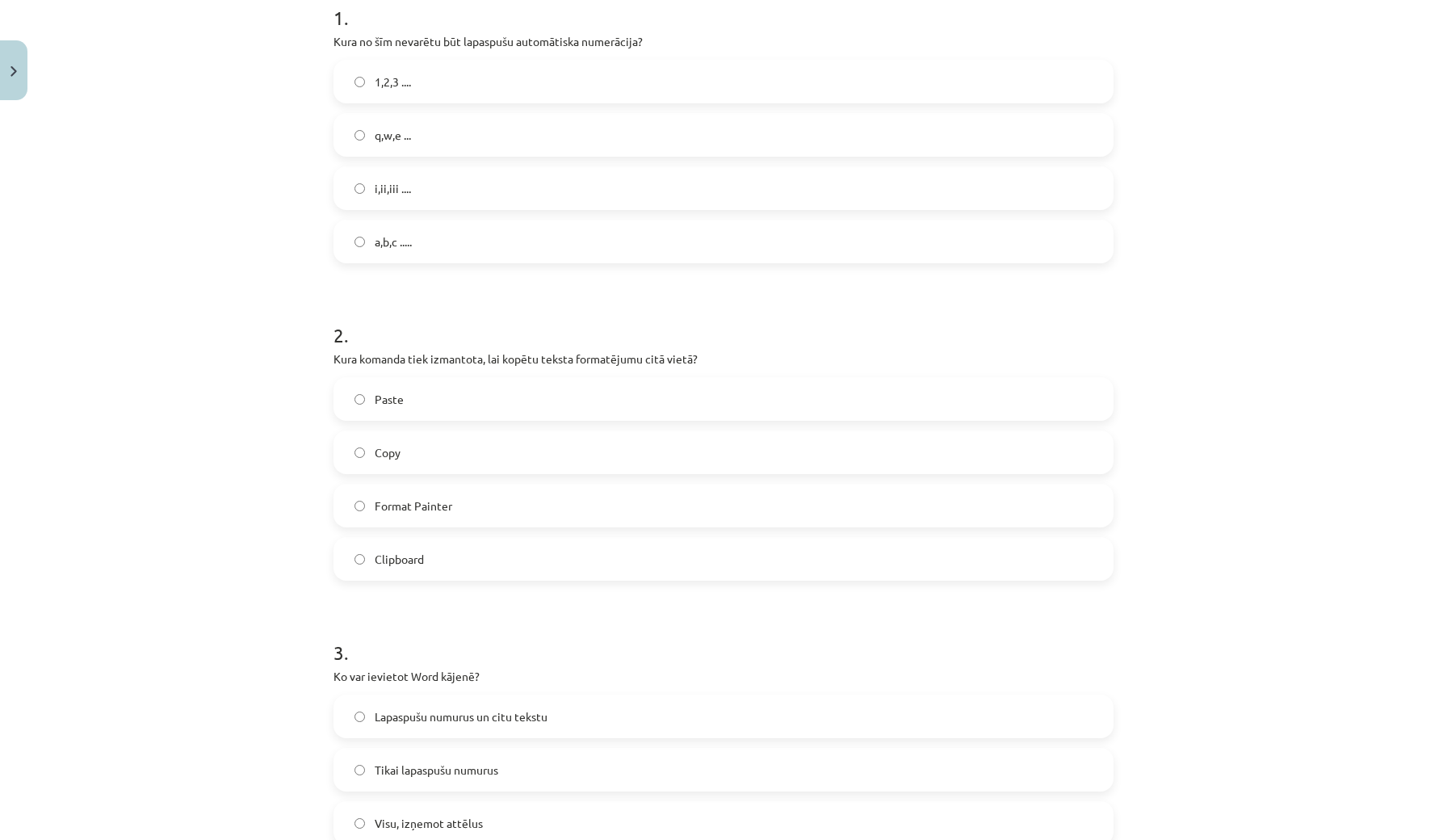
scroll to position [347, 0]
click at [414, 447] on label "Copy" at bounding box center [723, 448] width 777 height 40
click at [542, 129] on label "q,w,e ..." at bounding box center [723, 130] width 777 height 40
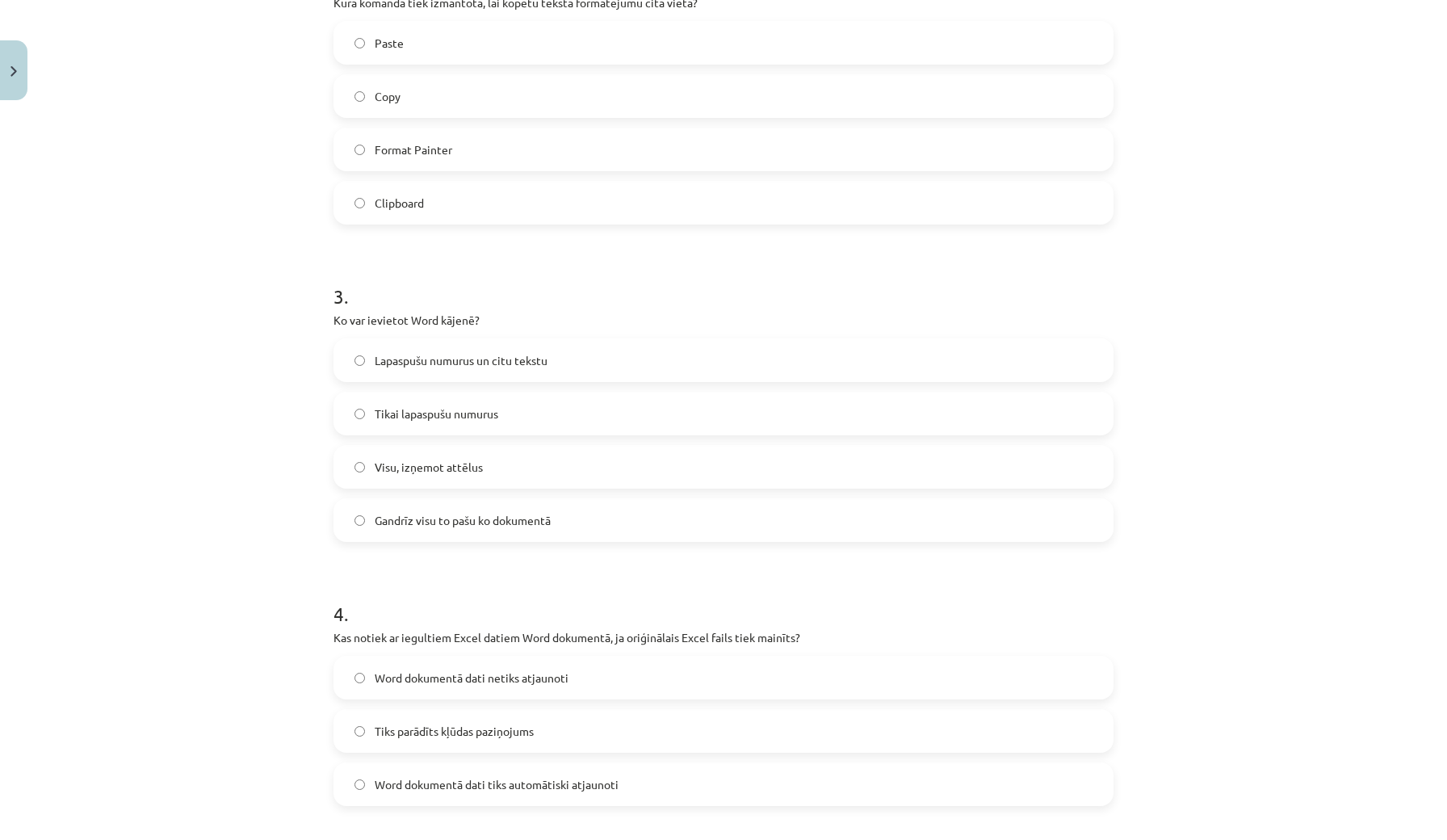
scroll to position [697, 0]
click at [430, 524] on span "Gandrīz visu to pašu ko dokumentā" at bounding box center [462, 522] width 176 height 17
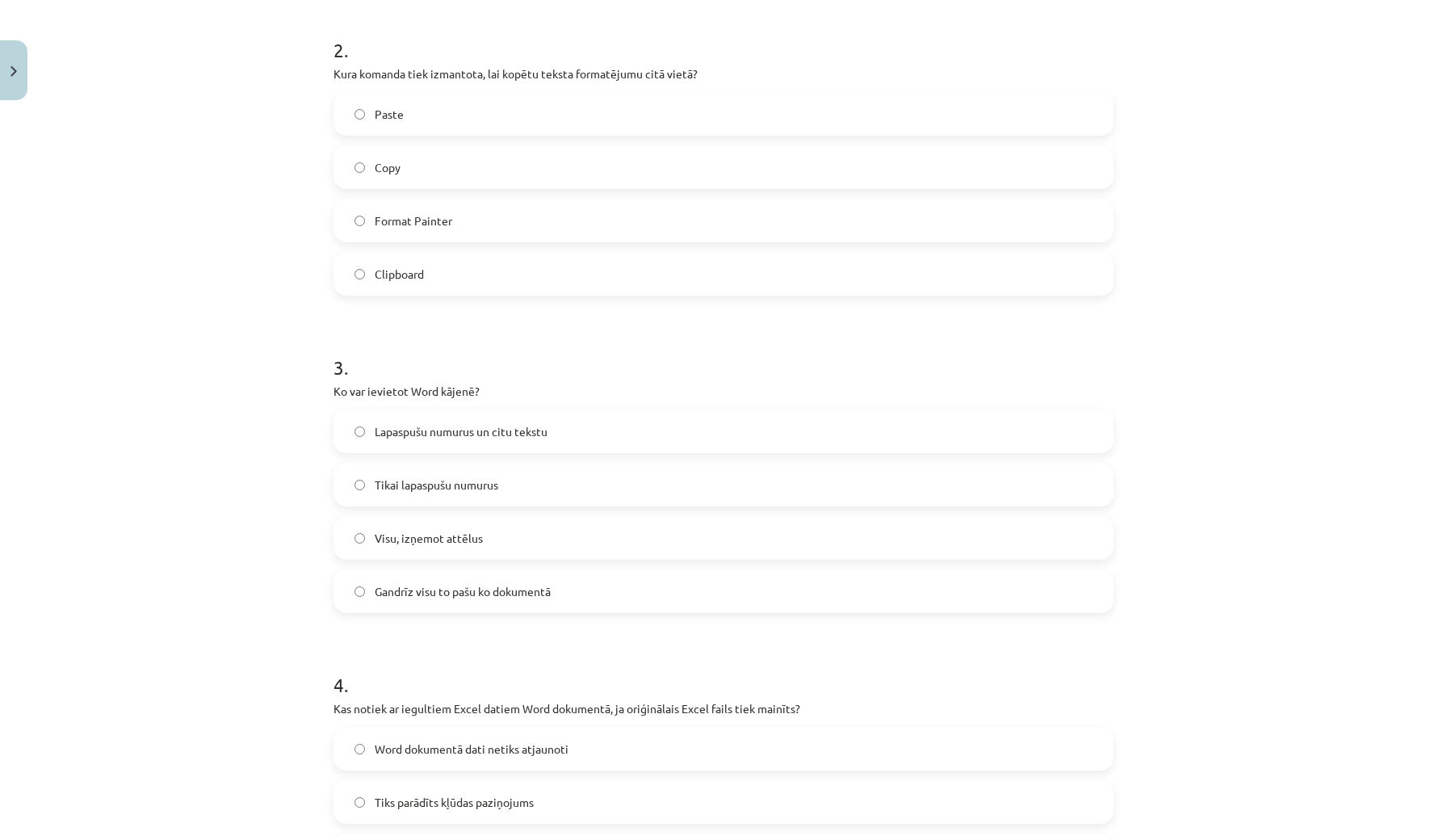
scroll to position [626, 0]
click at [451, 224] on span "Format Painter" at bounding box center [413, 222] width 78 height 17
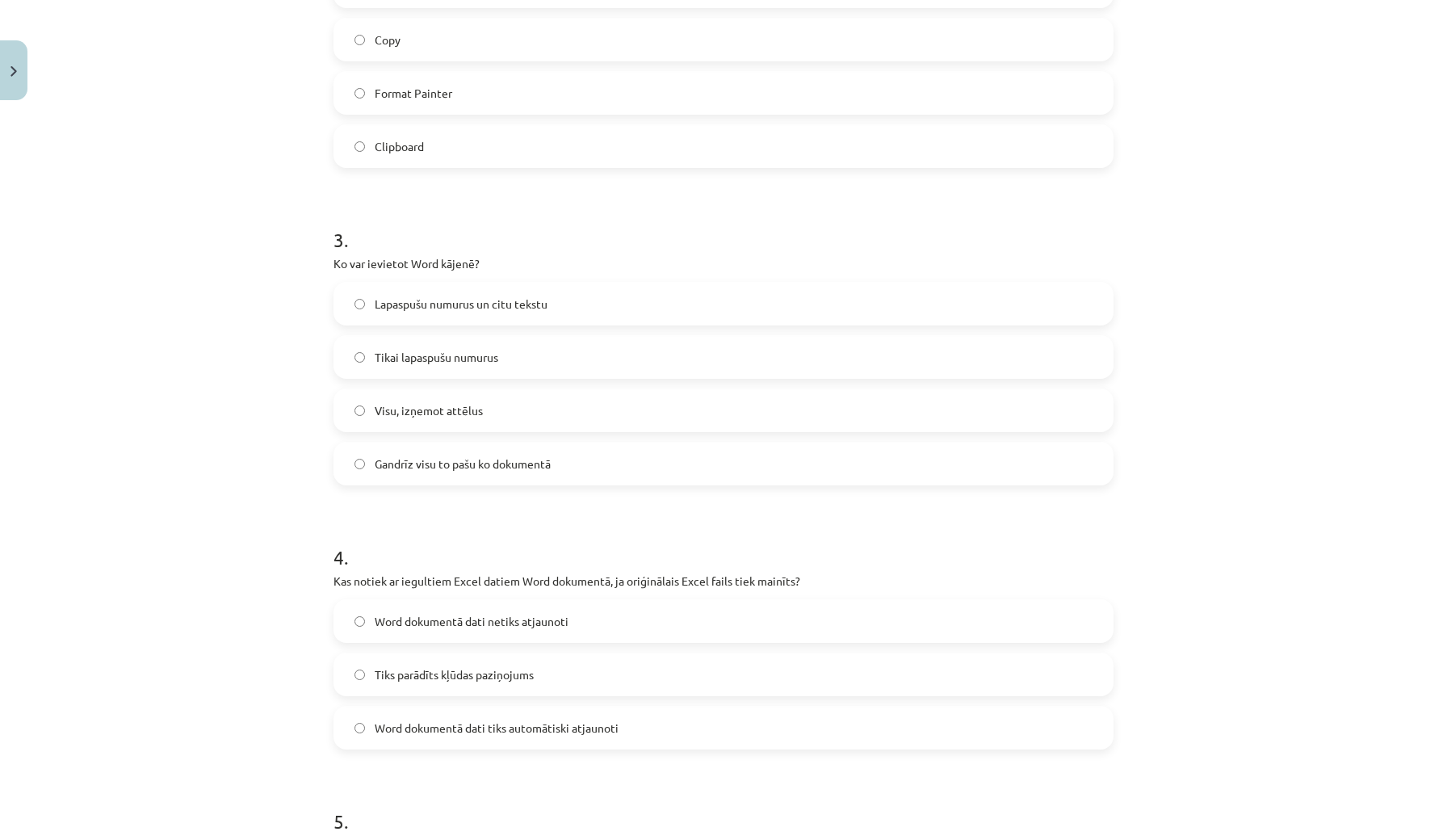
scroll to position [776, 0]
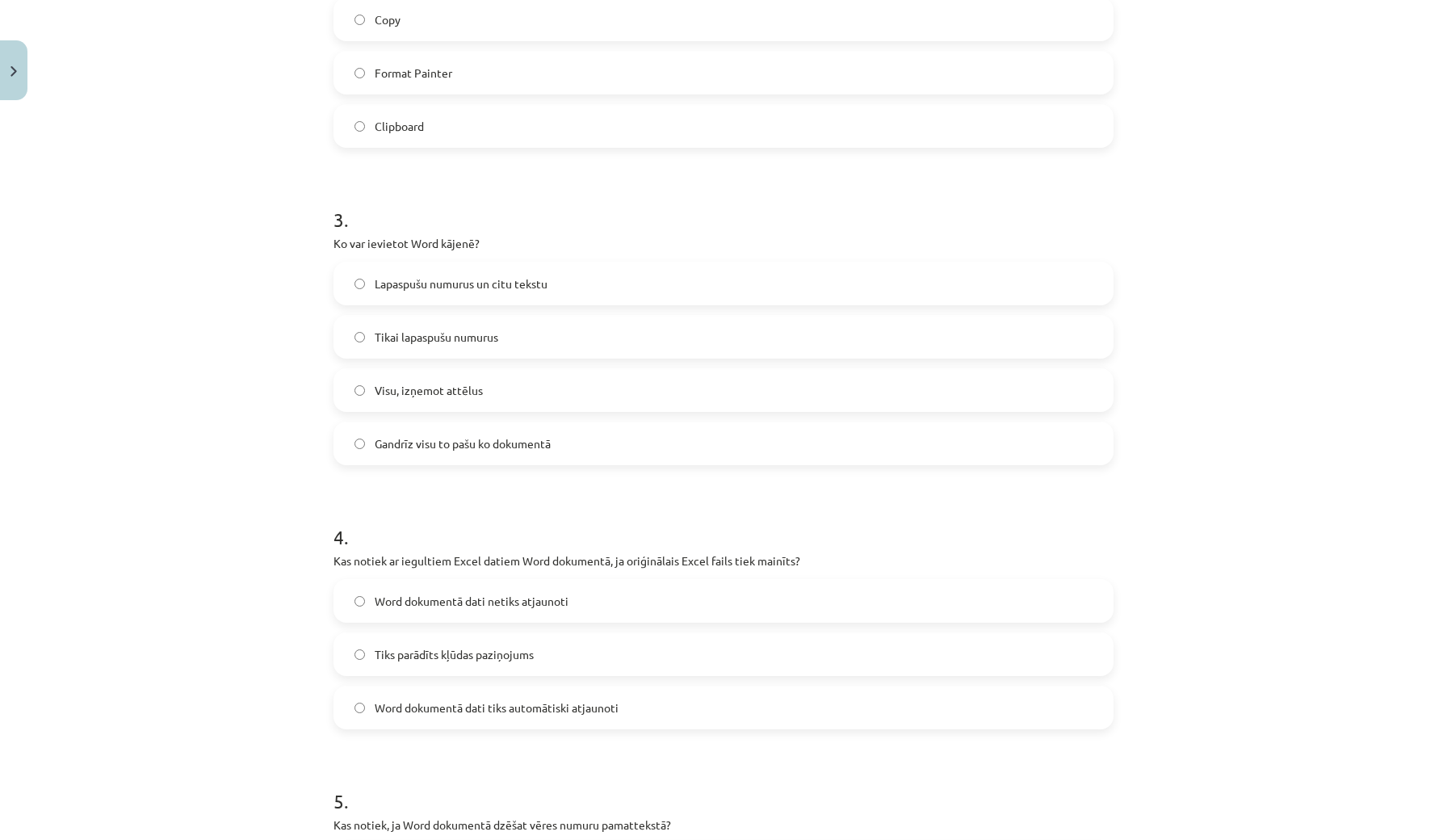
click at [473, 288] on span "Lapaspušu numurus un citu tekstu" at bounding box center [461, 284] width 173 height 17
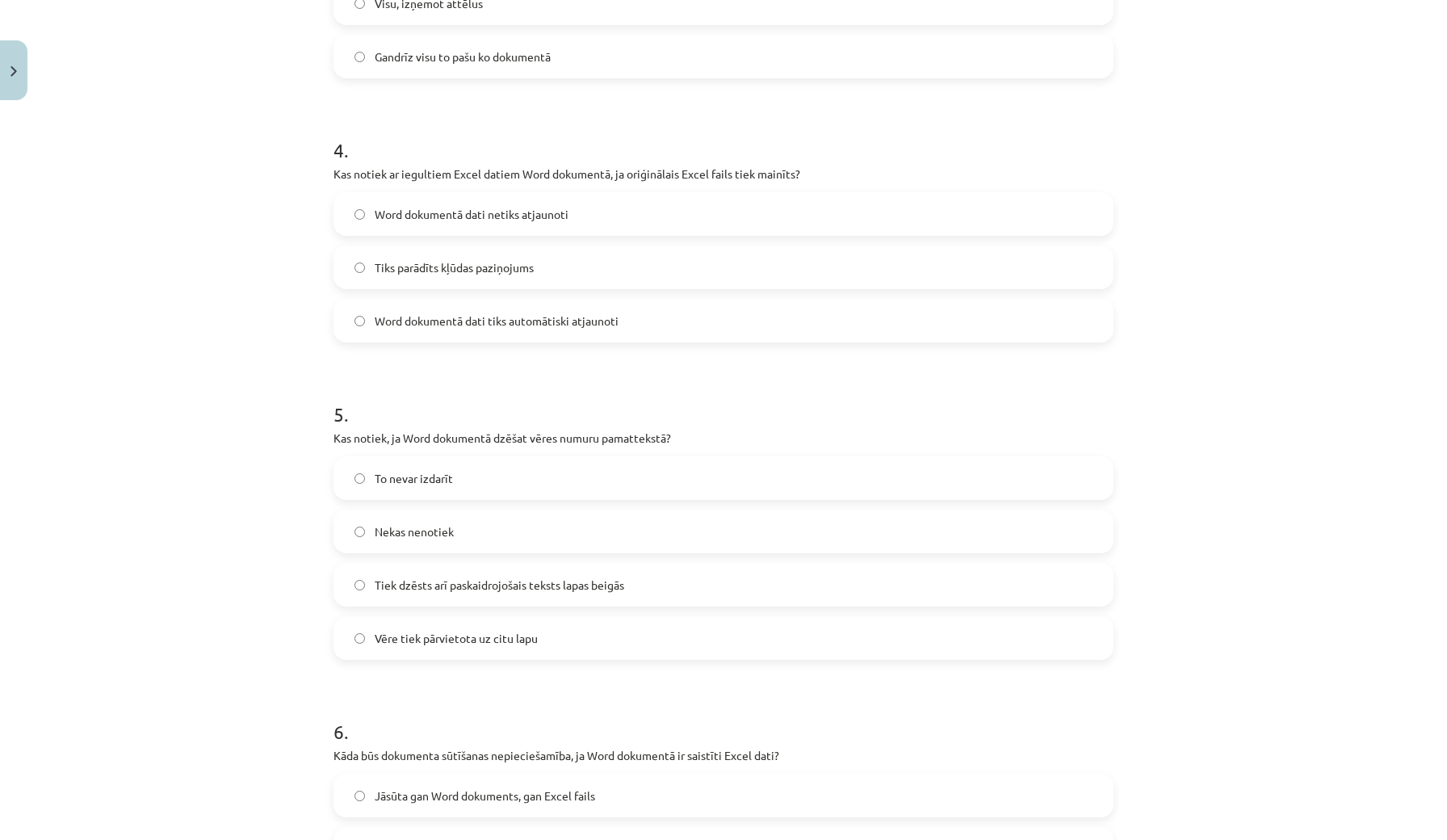
scroll to position [1167, 0]
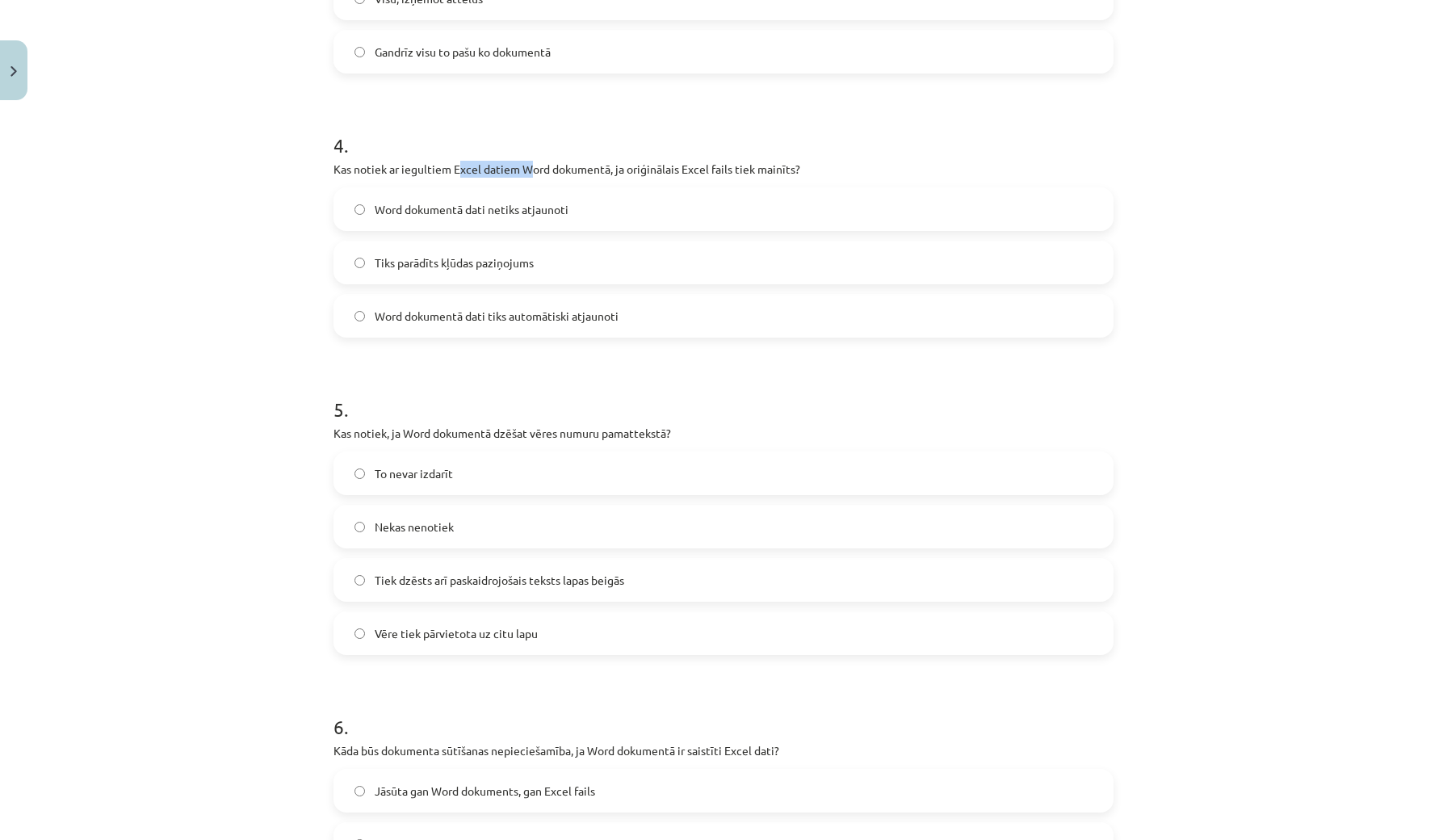
drag, startPoint x: 462, startPoint y: 167, endPoint x: 533, endPoint y: 161, distance: 71.3
click at [533, 161] on p "Kas notiek ar iegultiem Excel datiem Word dokumentā, ja oriģinālais Excel fails…" at bounding box center [723, 169] width 780 height 17
click at [535, 139] on h1 "4 ." at bounding box center [723, 131] width 780 height 50
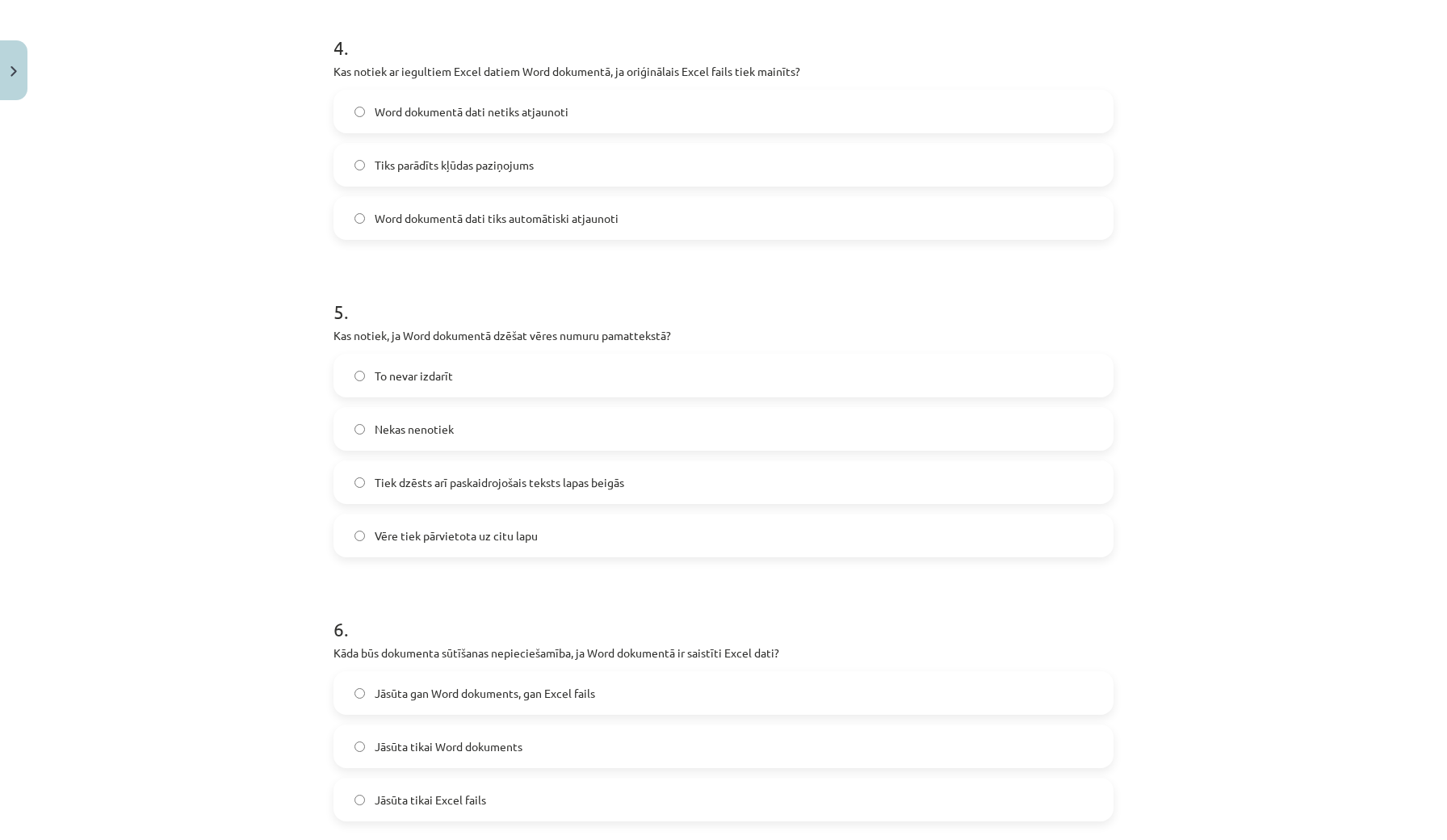
scroll to position [1274, 0]
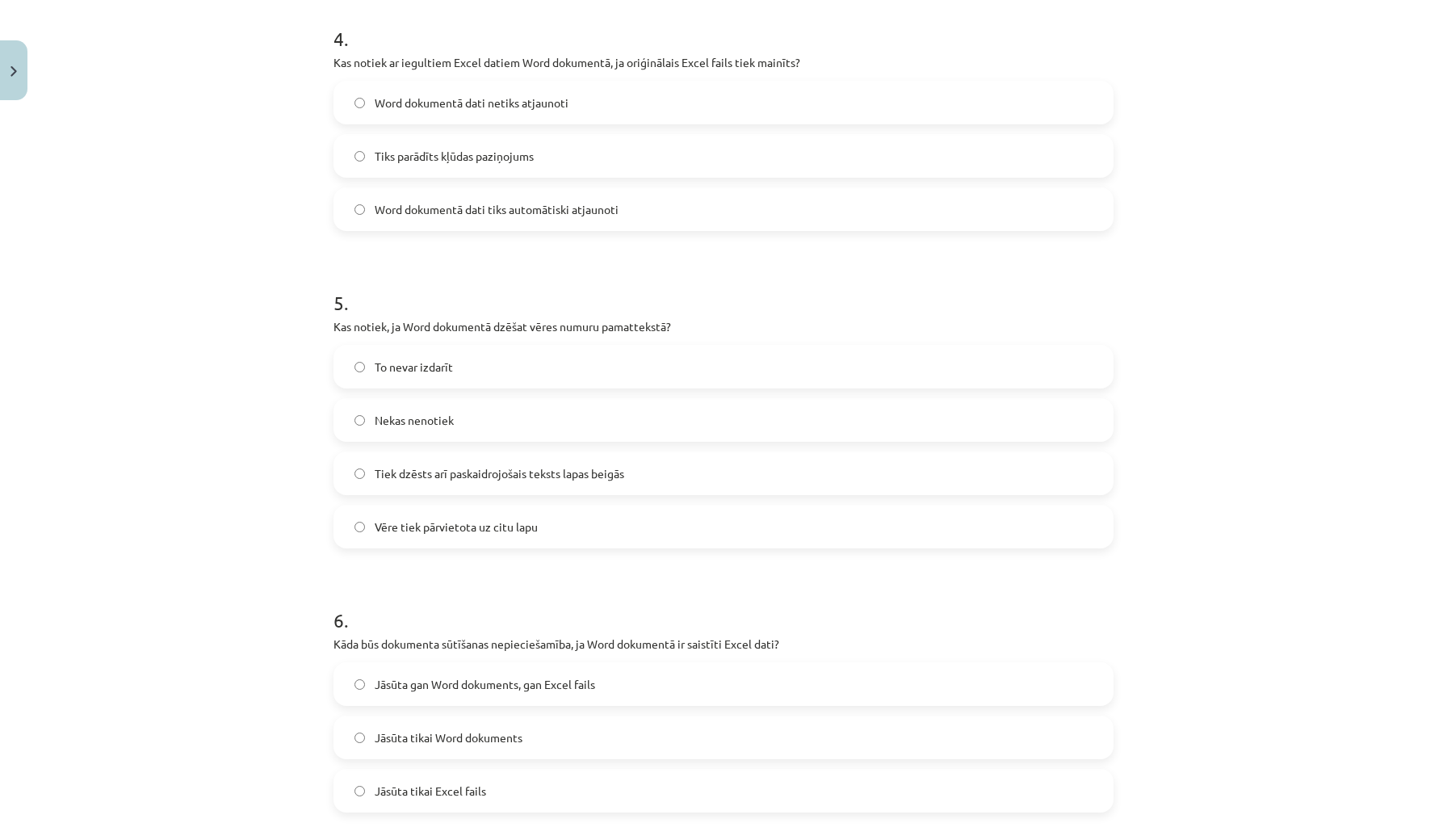
click at [407, 368] on span "To nevar izdarīt" at bounding box center [414, 367] width 79 height 17
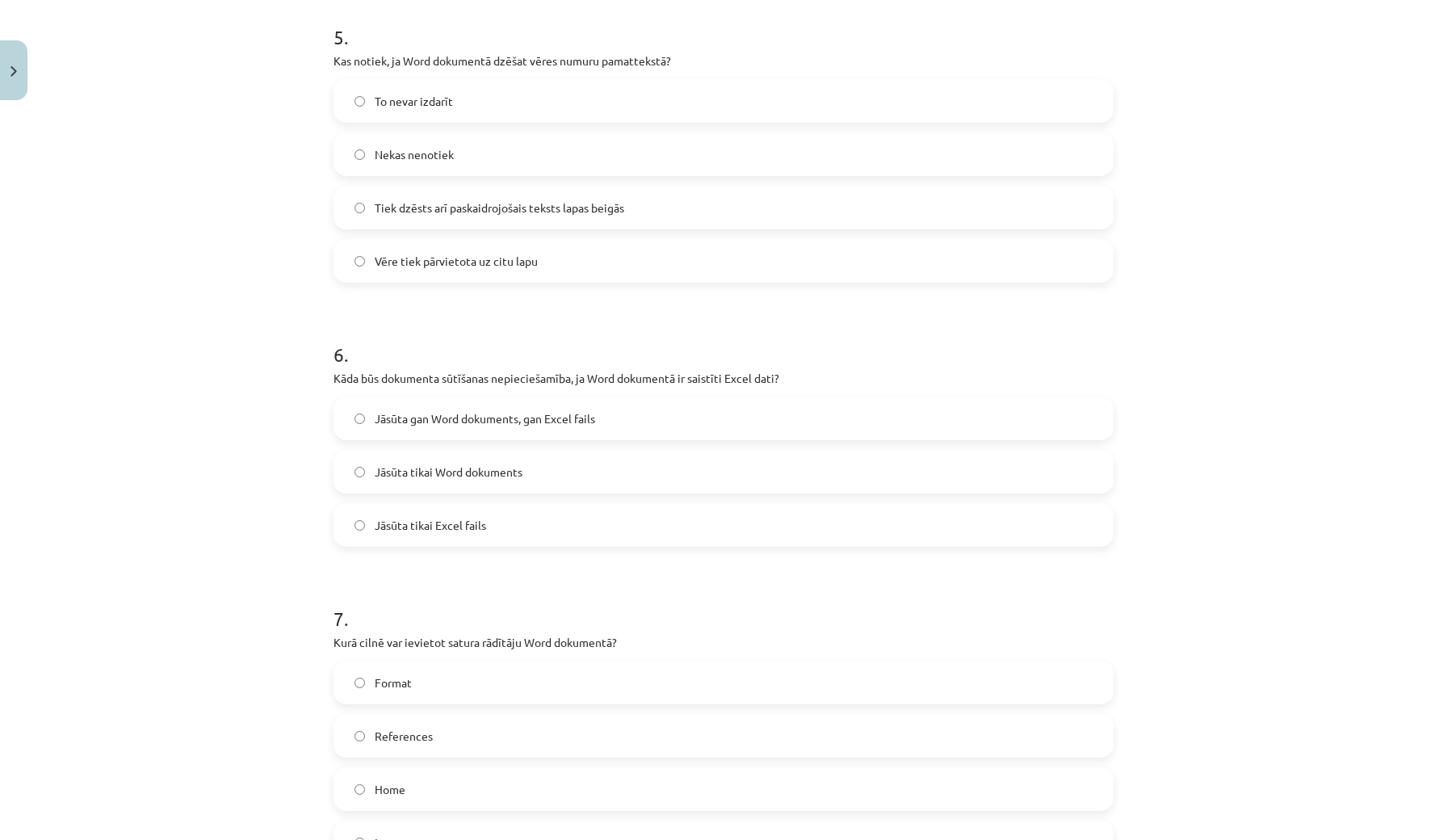
scroll to position [1542, 0]
drag, startPoint x: 373, startPoint y: 369, endPoint x: 579, endPoint y: 377, distance: 206.2
click at [579, 377] on p "Kāda būs dokumenta sūtīšanas nepieciešamība, ja Word dokumentā ir saistīti Exce…" at bounding box center [723, 377] width 780 height 17
click at [564, 332] on h1 "6 ." at bounding box center [723, 338] width 780 height 50
click at [455, 423] on span "Jāsūta gan Word dokuments, gan Excel fails" at bounding box center [485, 417] width 221 height 17
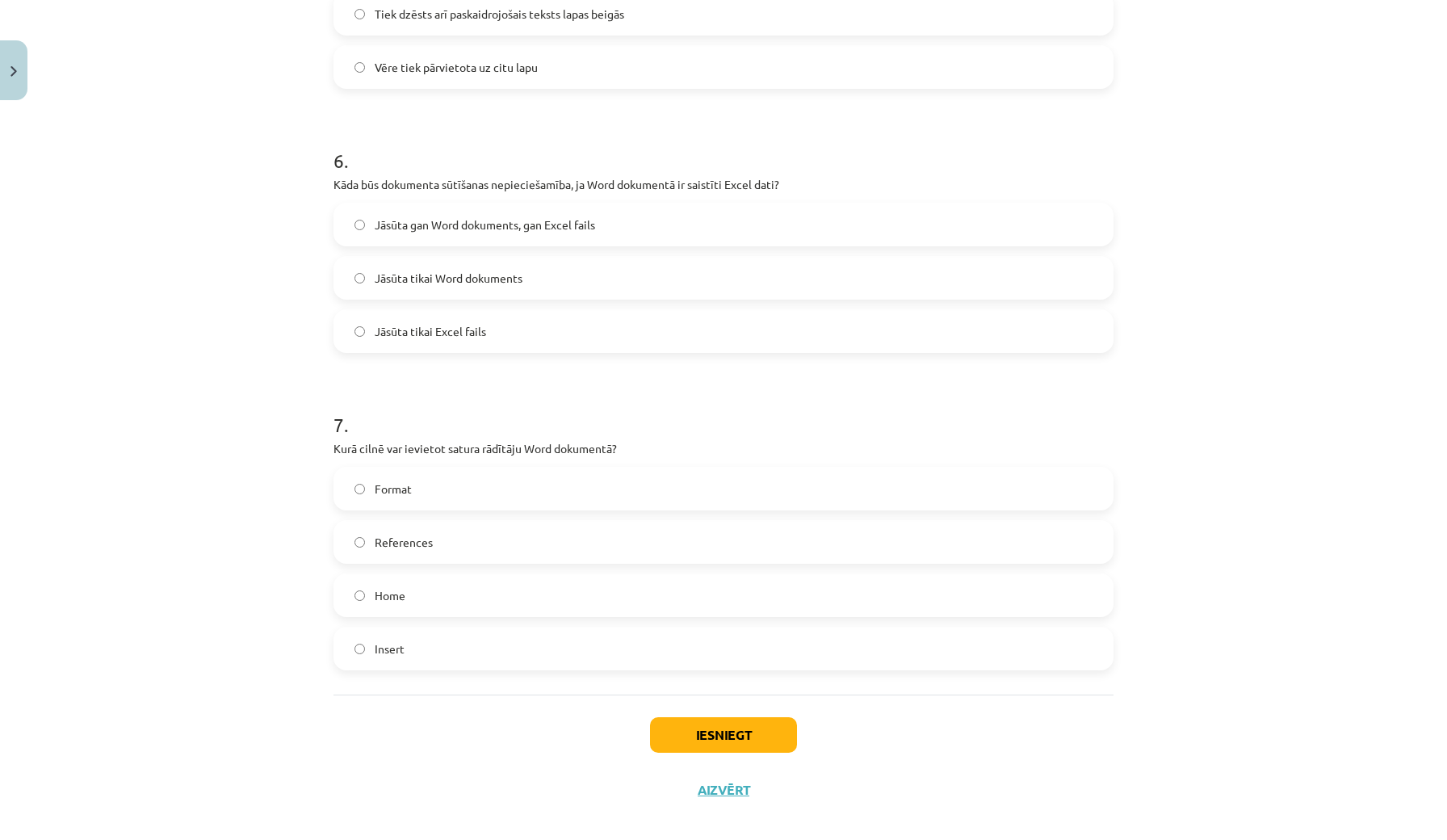
scroll to position [1739, 0]
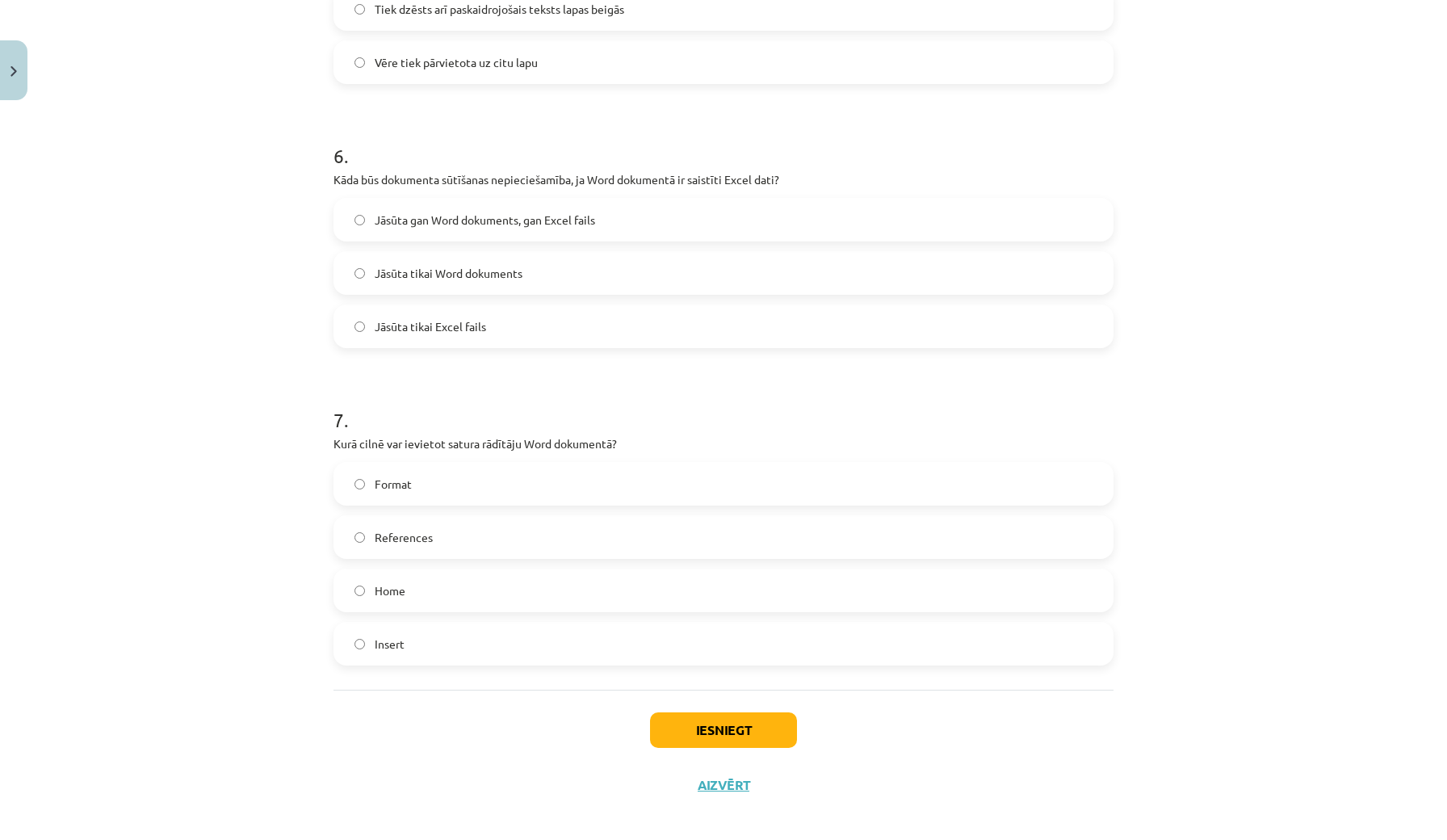
click at [405, 643] on label "Insert" at bounding box center [723, 643] width 777 height 40
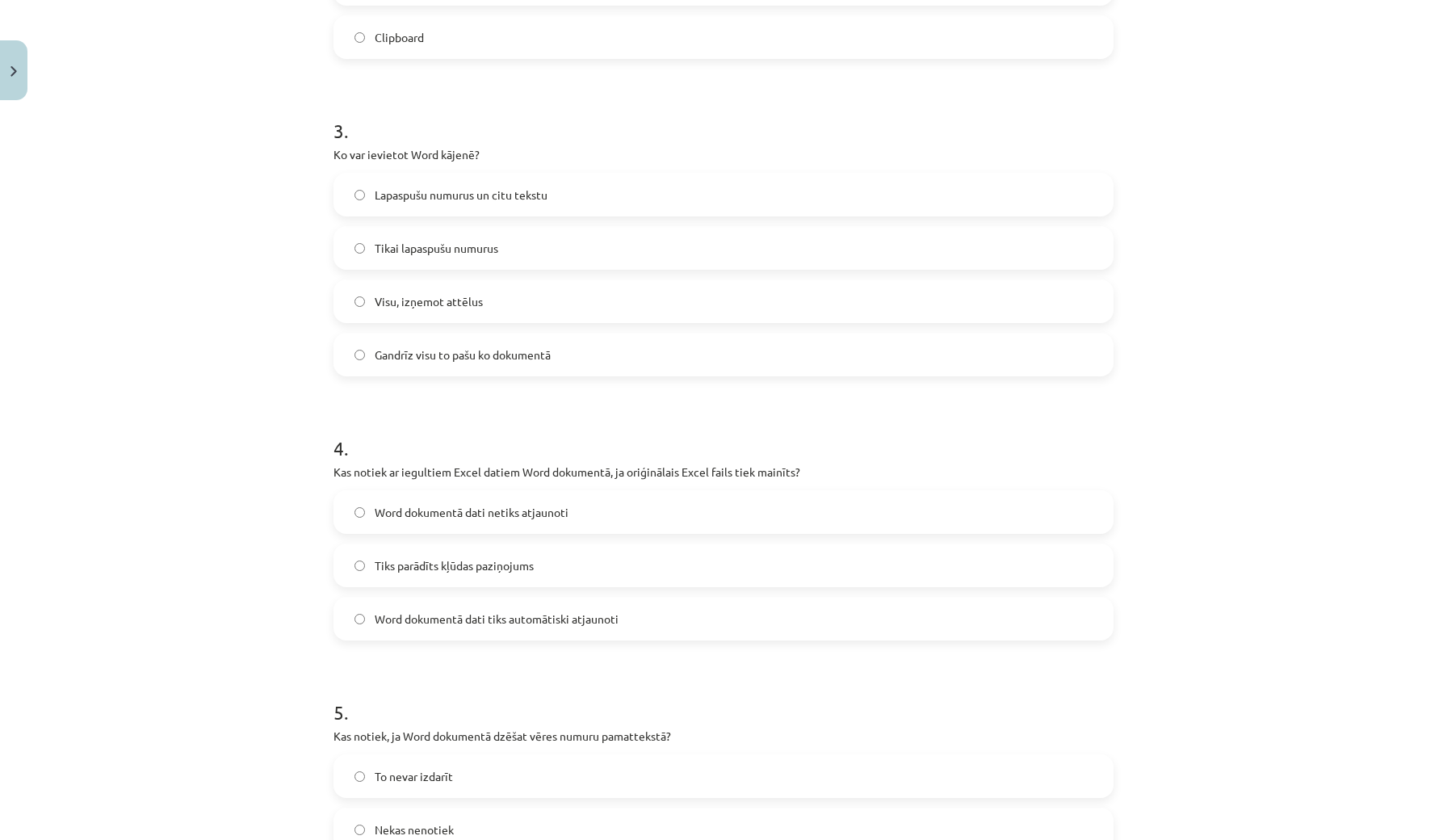
scroll to position [864, 0]
click at [504, 562] on span "Tiks parādīts kļūdas paziņojums" at bounding box center [454, 567] width 159 height 17
click at [504, 512] on span "Word dokumentā dati netiks atjaunoti" at bounding box center [471, 514] width 194 height 17
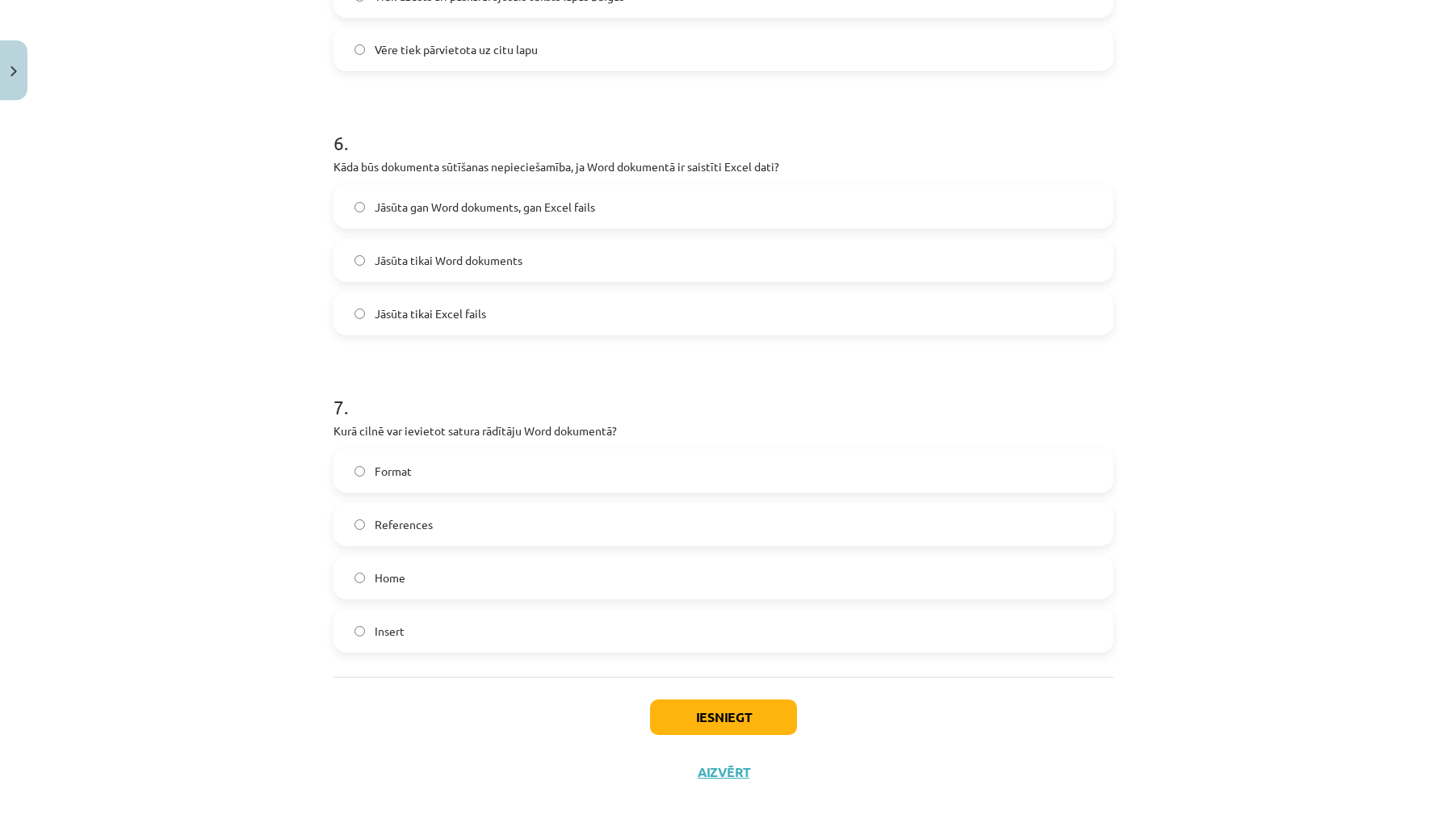
scroll to position [1754, 0]
click at [732, 717] on button "Iesniegt" at bounding box center [724, 717] width 147 height 36
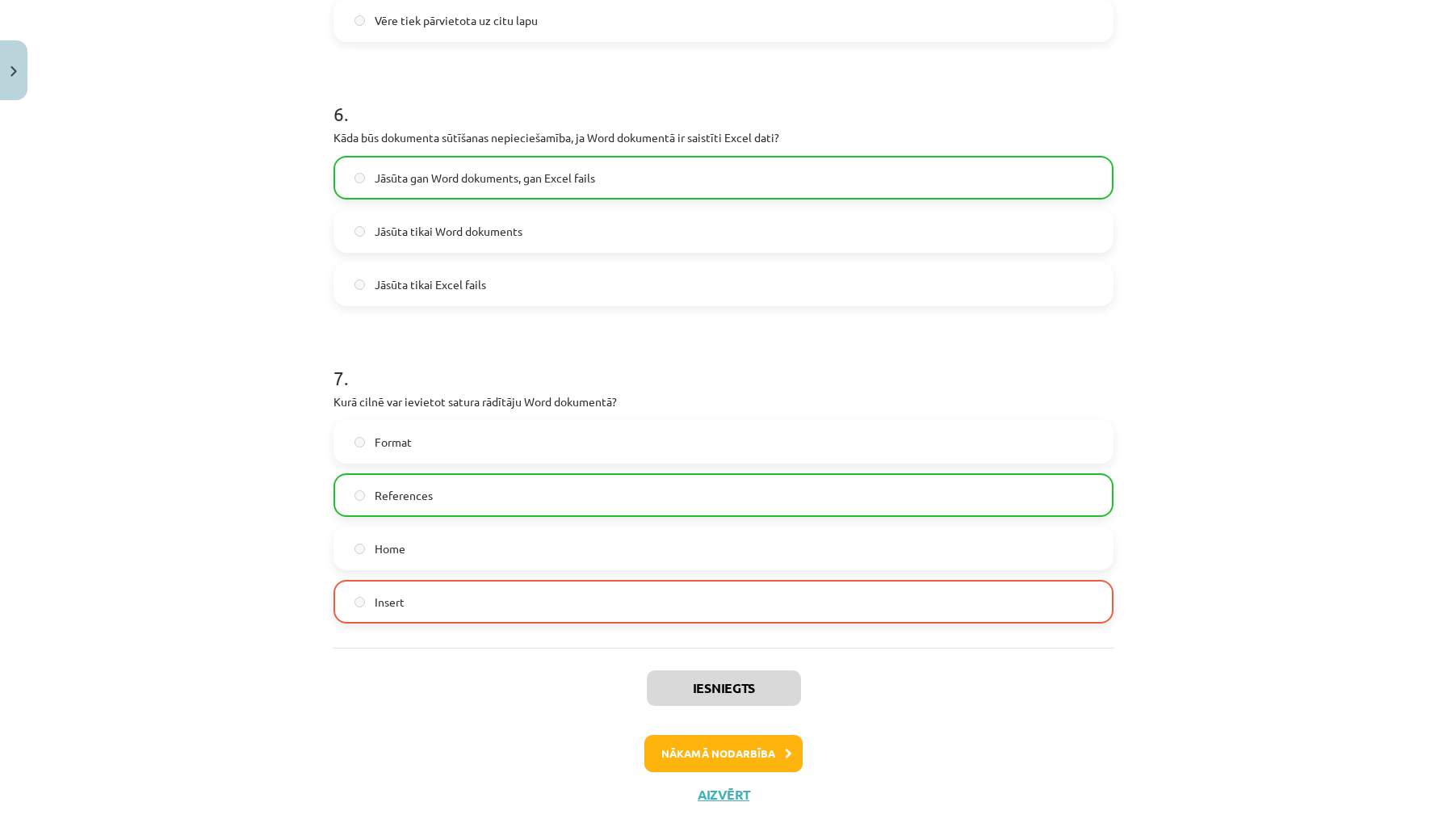
scroll to position [1792, 0]
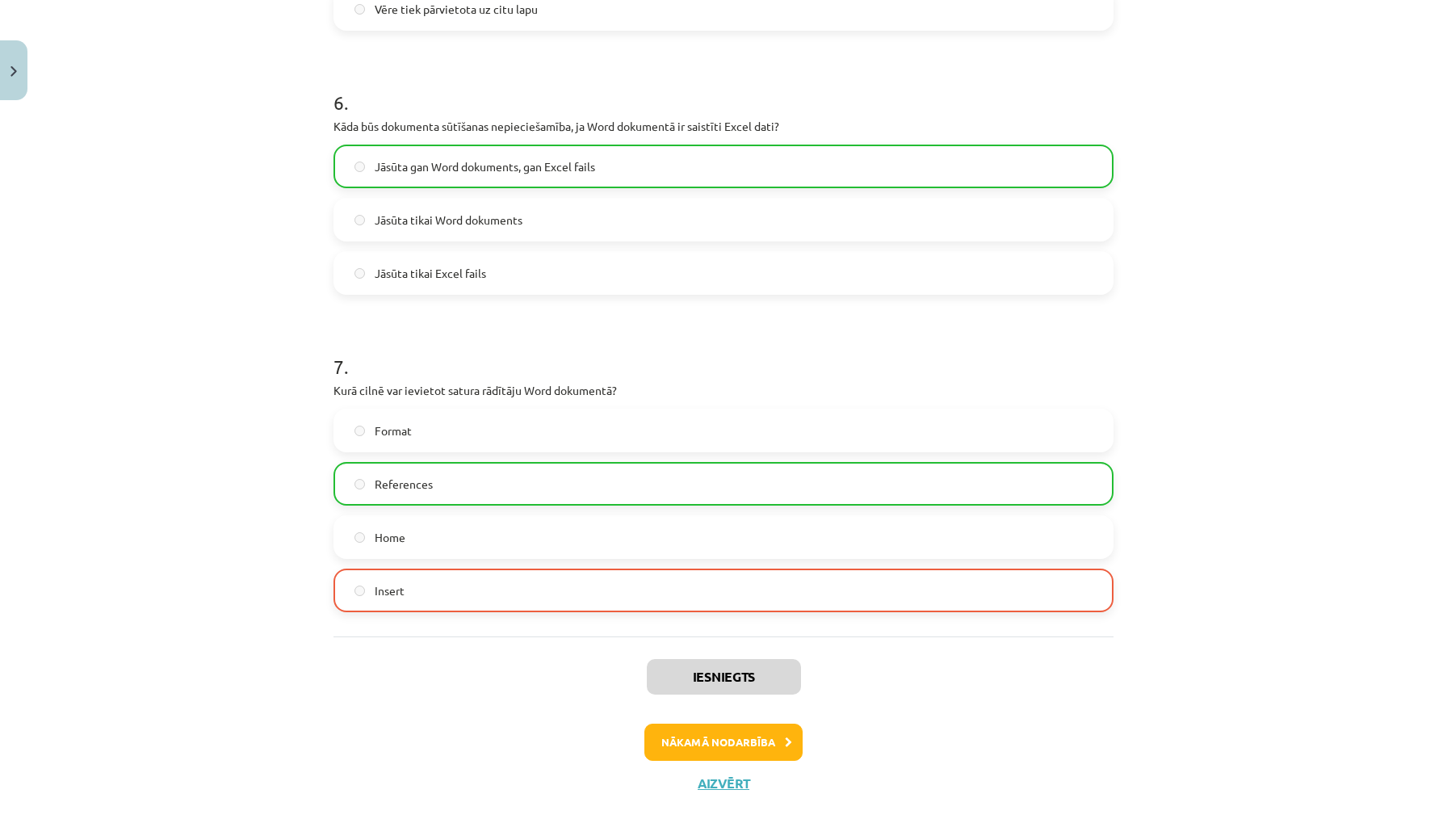
click at [729, 731] on button "Nākamā nodarbība" at bounding box center [723, 742] width 158 height 37
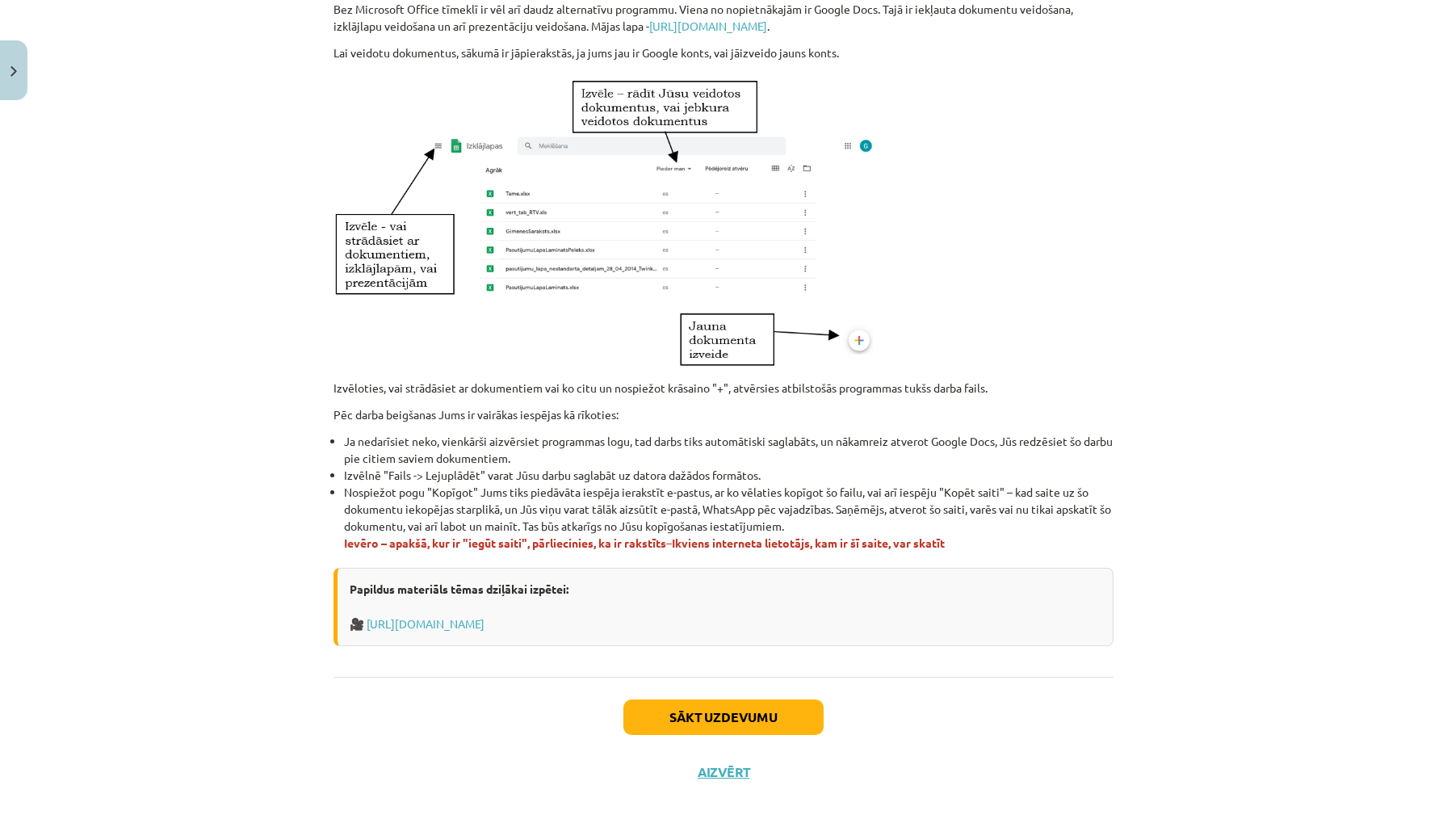
scroll to position [721, 0]
click at [723, 775] on button "Aizvērt" at bounding box center [724, 772] width 62 height 16
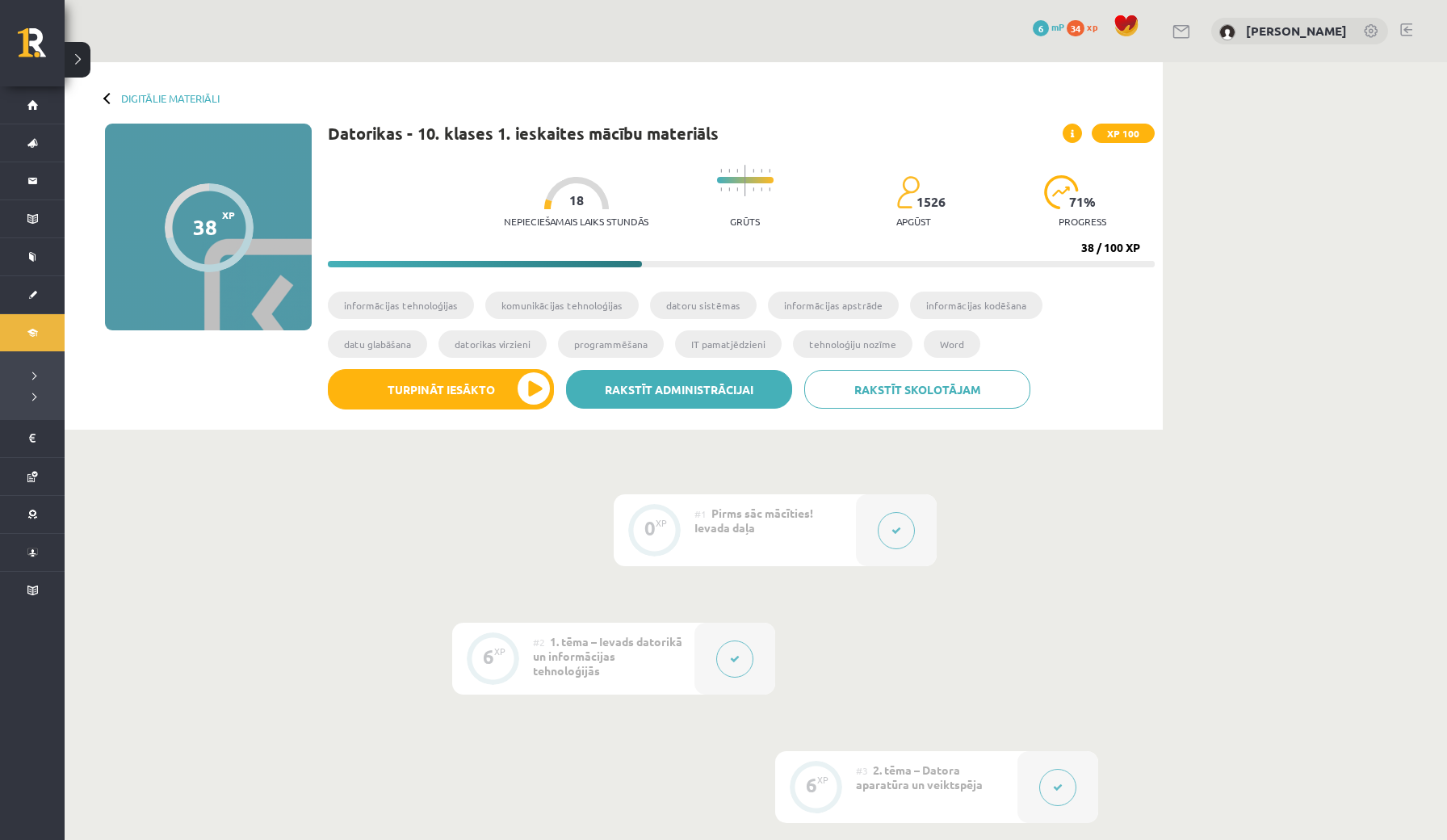
scroll to position [0, 0]
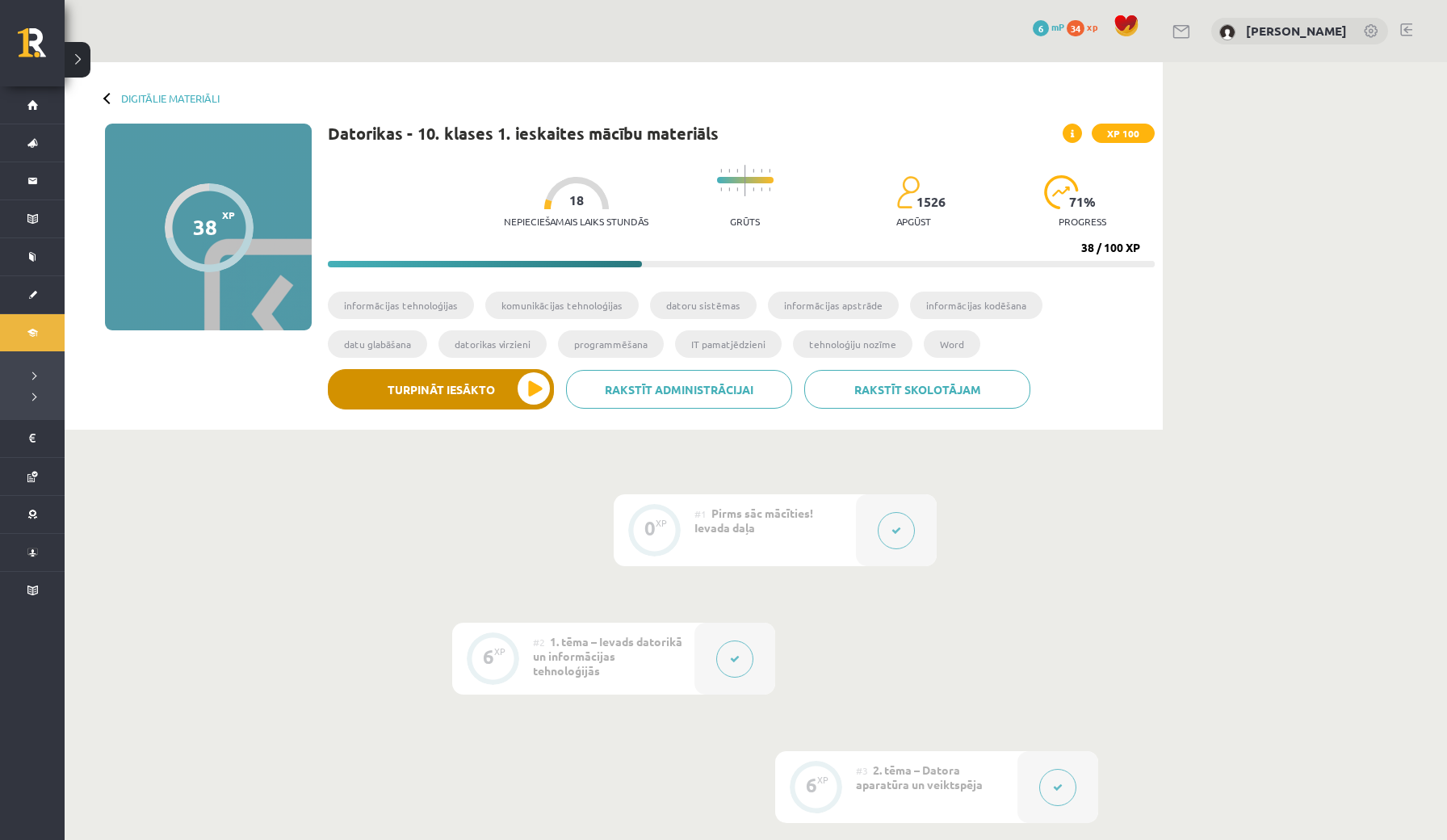
click at [505, 395] on button "Turpināt iesākto" at bounding box center [441, 389] width 226 height 40
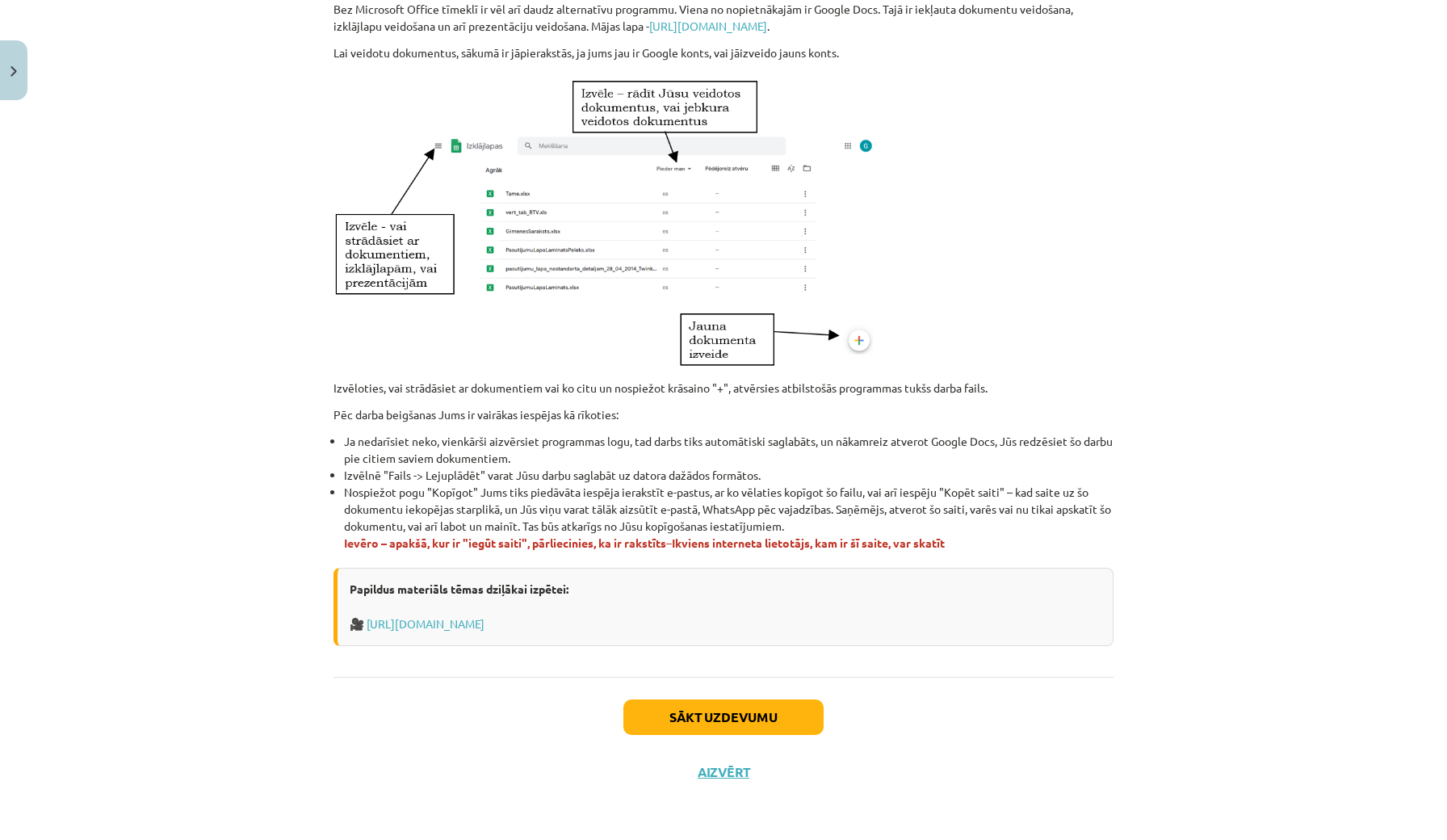
scroll to position [721, 0]
click at [681, 704] on button "Sākt uzdevumu" at bounding box center [724, 717] width 200 height 36
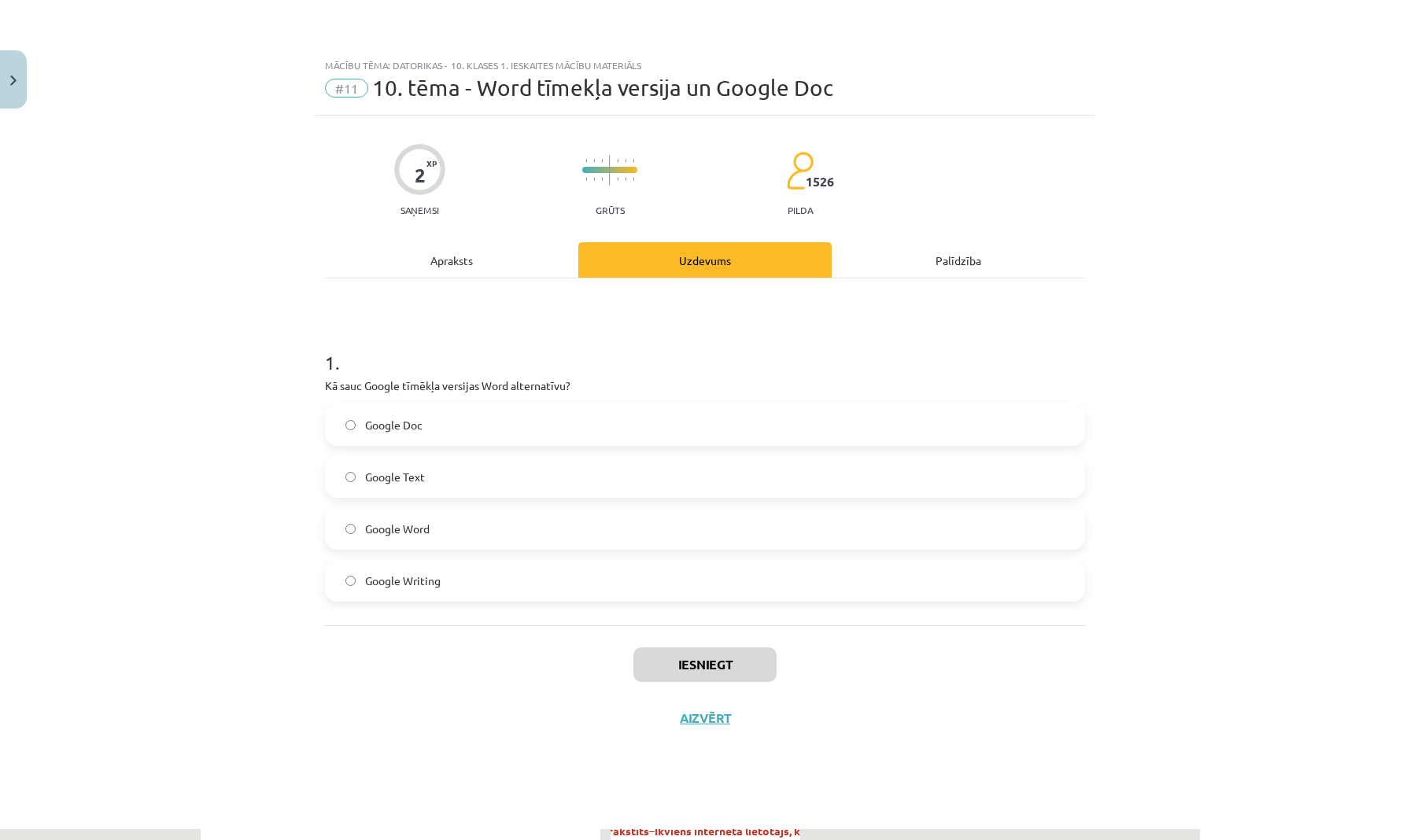
scroll to position [0, 0]
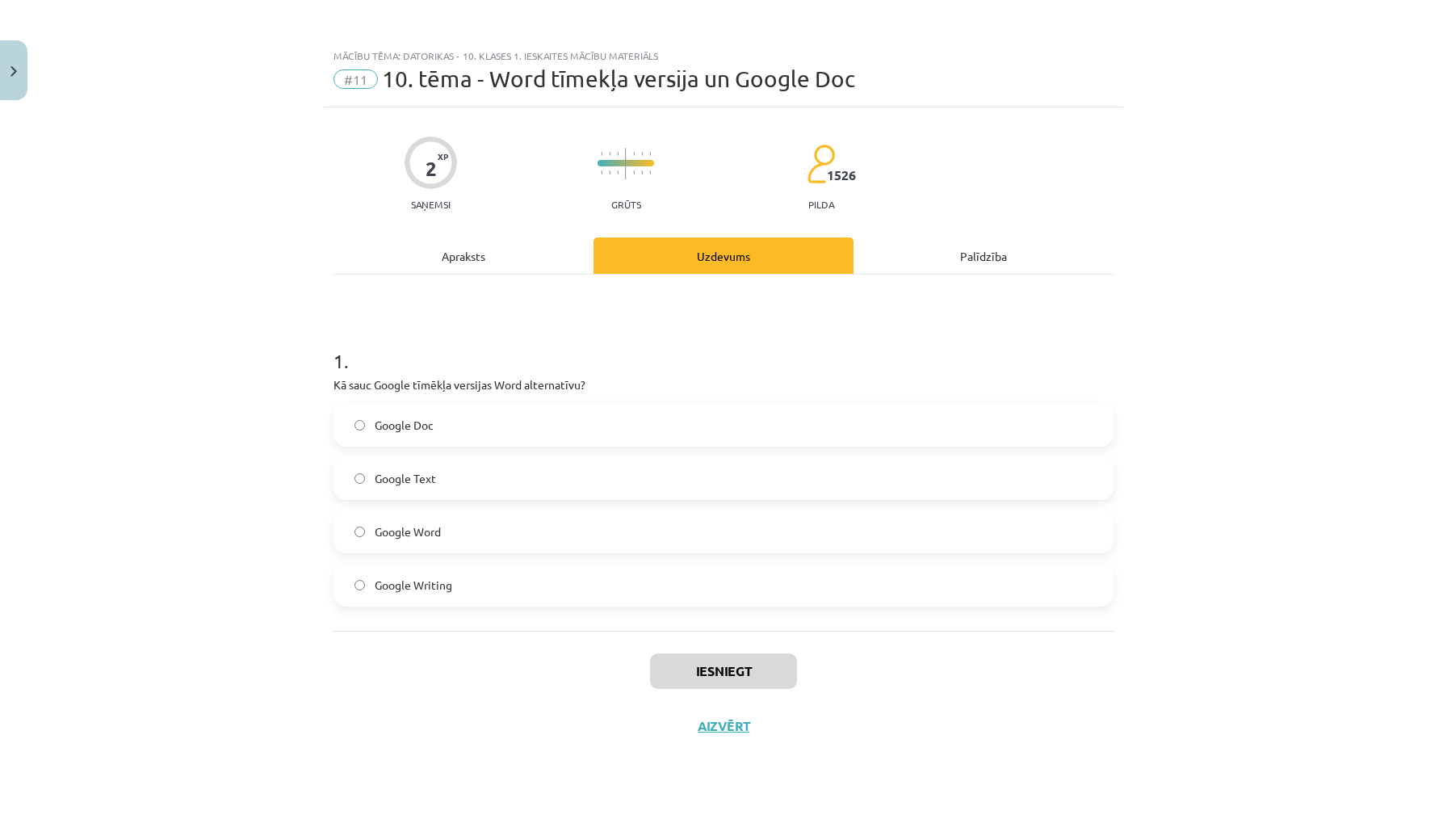
click at [471, 420] on label "Google Doc" at bounding box center [723, 424] width 777 height 40
click at [709, 673] on button "Iesniegt" at bounding box center [724, 672] width 147 height 36
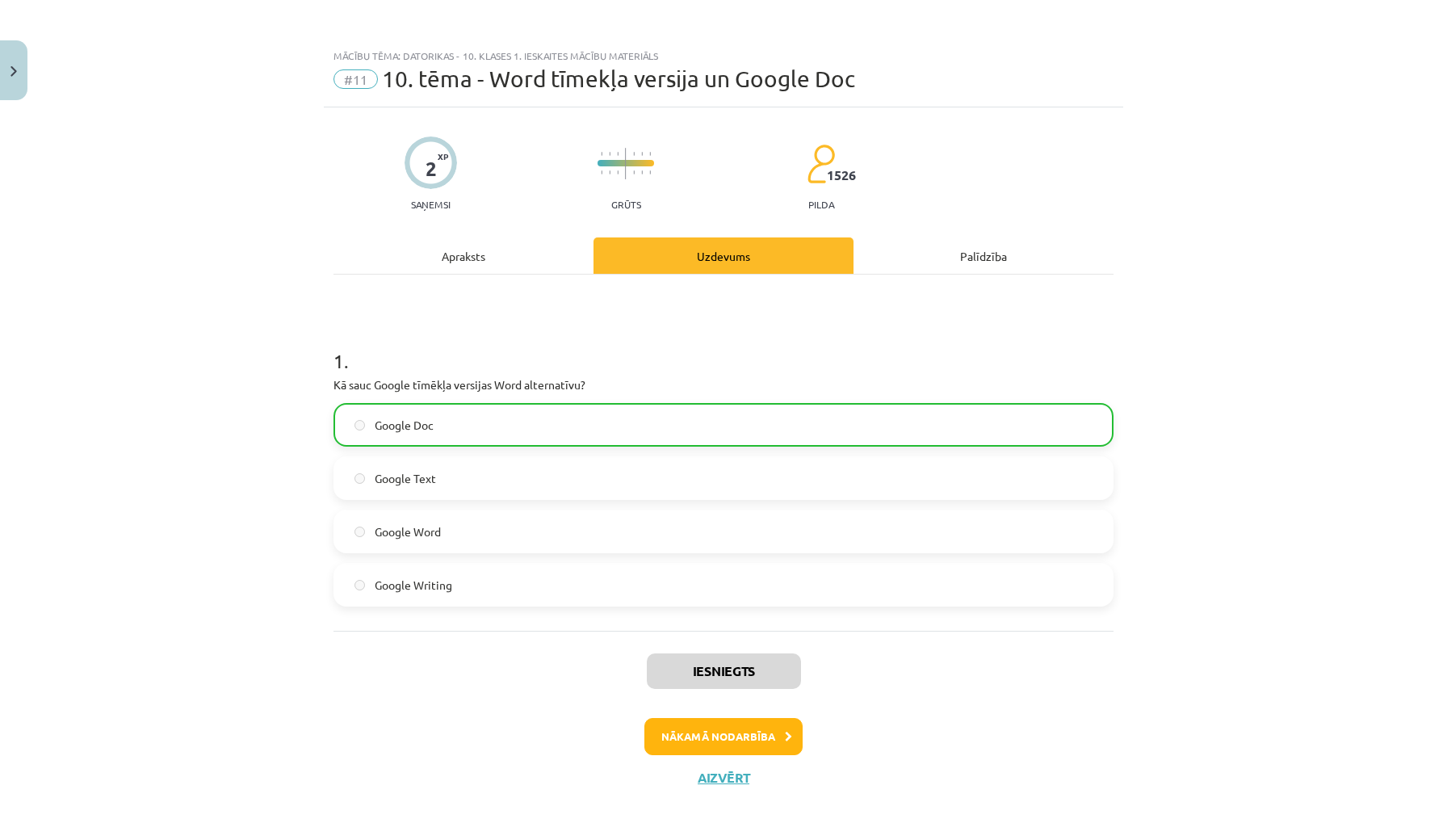
click at [718, 775] on button "Aizvērt" at bounding box center [724, 778] width 62 height 16
